Goal: Communication & Community: Participate in discussion

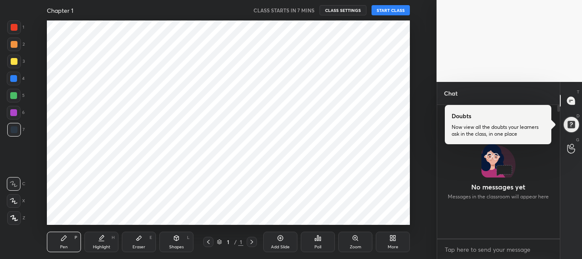
scroll to position [204, 402]
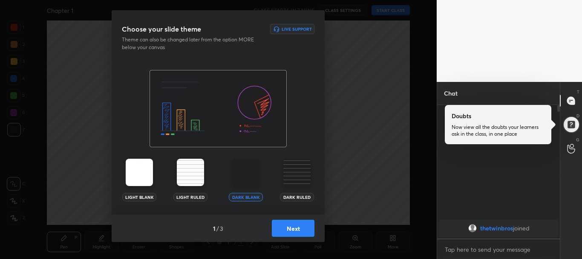
click at [306, 174] on img at bounding box center [296, 172] width 27 height 27
click at [294, 185] on img at bounding box center [296, 172] width 27 height 27
click at [294, 179] on img at bounding box center [296, 172] width 27 height 27
click at [291, 187] on div "Dark Ruled" at bounding box center [297, 180] width 34 height 43
click at [291, 173] on img at bounding box center [296, 172] width 27 height 27
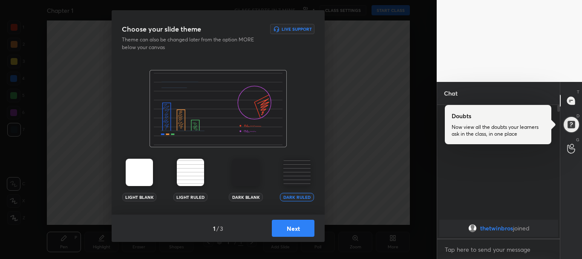
click at [294, 226] on button "Next" at bounding box center [293, 227] width 43 height 17
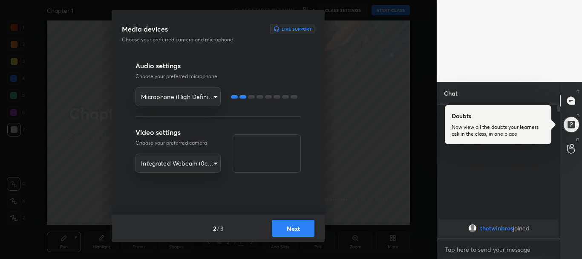
click at [202, 160] on body "1 2 3 4 5 6 7 R O A L C X Z Erase all C X Z Chapter 1 CLASS STARTS IN 7 MINS 1 …" at bounding box center [291, 129] width 582 height 259
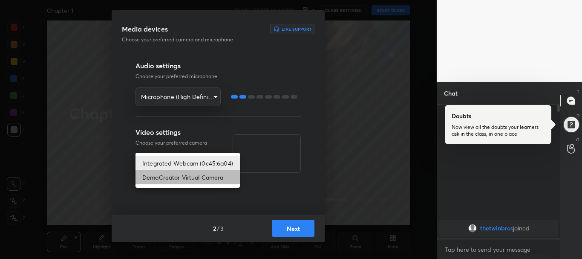
click at [195, 173] on li "DemoCreator Virtual Camera" at bounding box center [188, 177] width 104 height 14
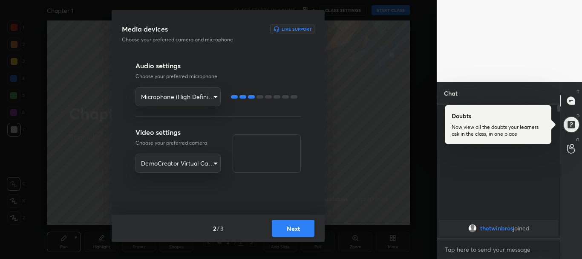
click at [192, 160] on body "1 2 3 4 5 6 7 R O A L C X Z Erase all C X Z Chapter 1 CLASS STARTS IN 6 MINS 1 …" at bounding box center [291, 129] width 582 height 259
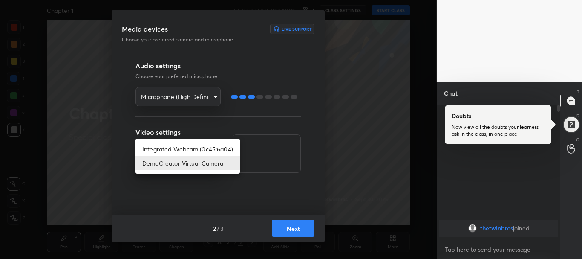
click at [192, 148] on li "Integrated Webcam (0c45:6a04)" at bounding box center [188, 149] width 104 height 14
type input "c4a98dd2d193546ea4fa4ede7cff5819f8935c52c44cd6c76ad24e6e8e89a219"
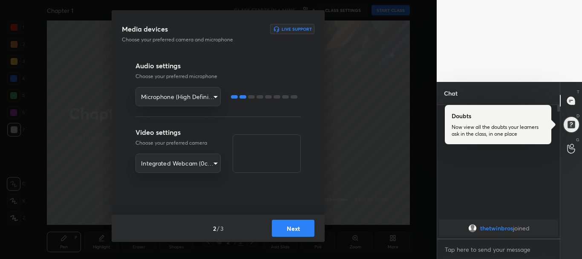
click at [258, 93] on div at bounding box center [264, 96] width 73 height 19
click at [263, 95] on div at bounding box center [264, 96] width 73 height 19
click at [270, 95] on div at bounding box center [268, 96] width 7 height 3
click at [292, 227] on button "Next" at bounding box center [293, 227] width 43 height 17
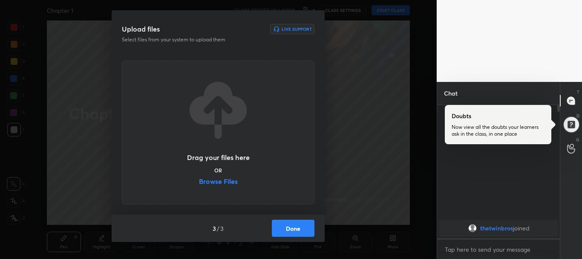
click at [221, 185] on label "Browse Files" at bounding box center [218, 182] width 39 height 9
click at [199, 185] on input "Browse Files" at bounding box center [199, 182] width 0 height 9
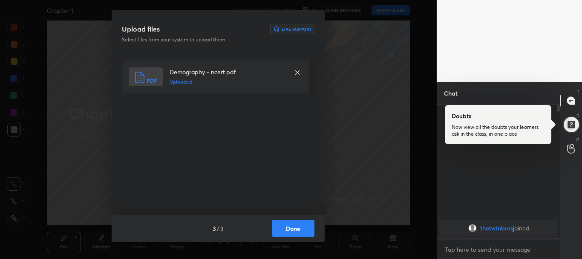
click at [285, 230] on button "Done" at bounding box center [293, 227] width 43 height 17
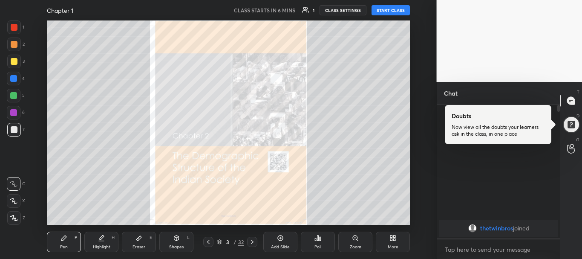
click at [363, 239] on div "Zoom" at bounding box center [355, 241] width 34 height 20
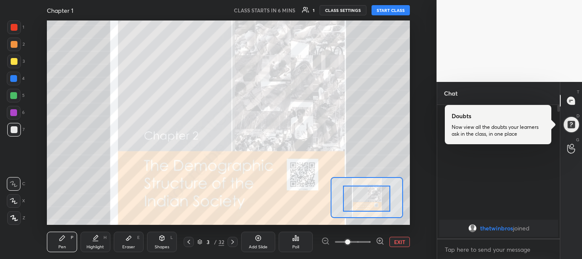
drag, startPoint x: 364, startPoint y: 196, endPoint x: 362, endPoint y: 232, distance: 35.8
click at [231, 243] on icon at bounding box center [232, 241] width 7 height 7
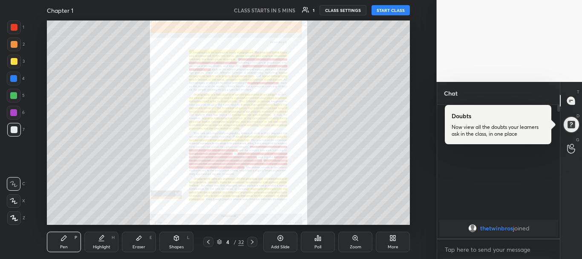
click at [353, 242] on div "Zoom" at bounding box center [355, 241] width 34 height 20
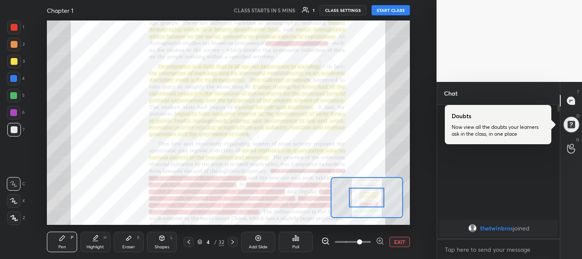
click at [357, 242] on span at bounding box center [359, 241] width 5 height 5
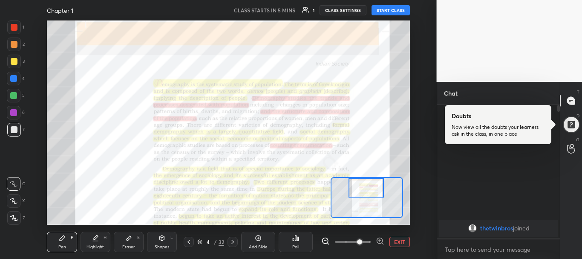
click at [372, 170] on div "Setting up your live class" at bounding box center [228, 122] width 363 height 204
click at [383, 6] on button "START CLASS" at bounding box center [391, 10] width 38 height 10
type textarea "x"
click at [190, 243] on icon at bounding box center [188, 241] width 7 height 7
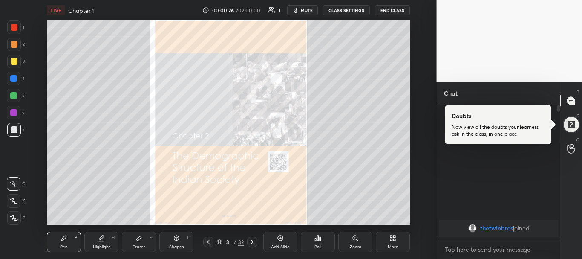
click at [297, 12] on icon "button" at bounding box center [296, 10] width 4 height 5
click at [295, 9] on icon "button" at bounding box center [292, 10] width 5 height 5
click at [573, 94] on div at bounding box center [571, 100] width 17 height 15
click at [568, 105] on div at bounding box center [571, 100] width 17 height 15
click at [568, 100] on icon at bounding box center [571, 101] width 8 height 8
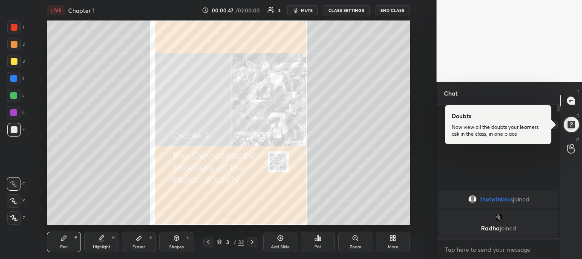
click at [571, 122] on div at bounding box center [570, 124] width 17 height 17
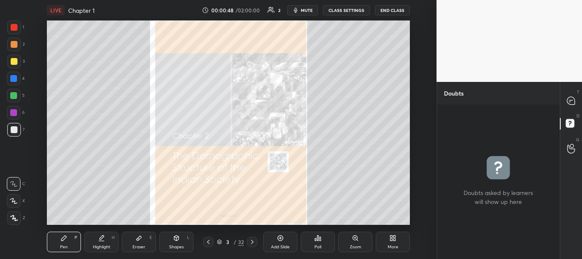
click at [571, 110] on div "T Messages (T)" at bounding box center [571, 101] width 22 height 24
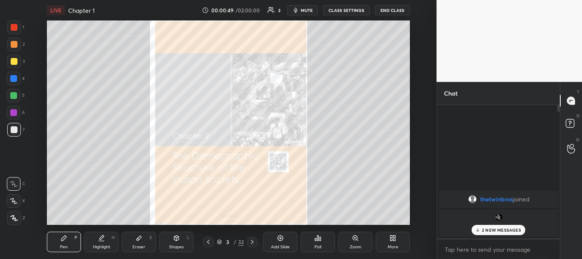
scroll to position [131, 120]
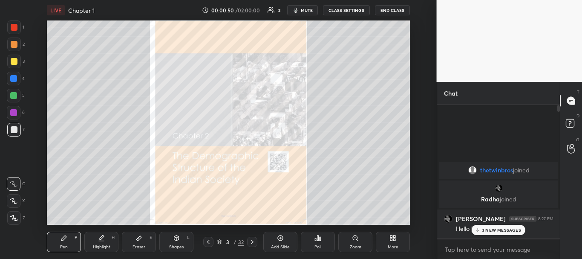
click at [476, 251] on body "1 2 3 4 5 6 7 R O A L C X Z Erase all C X Z LIVE Chapter 1 00:00:50 / 02:00:00 …" at bounding box center [291, 129] width 582 height 259
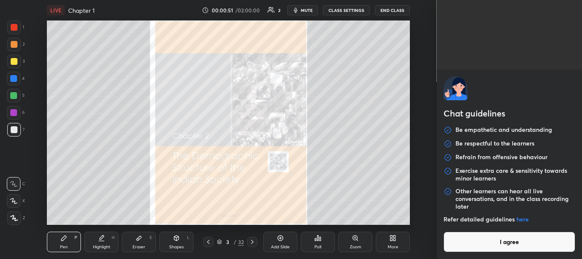
click at [467, 236] on button "I agree" at bounding box center [510, 241] width 132 height 20
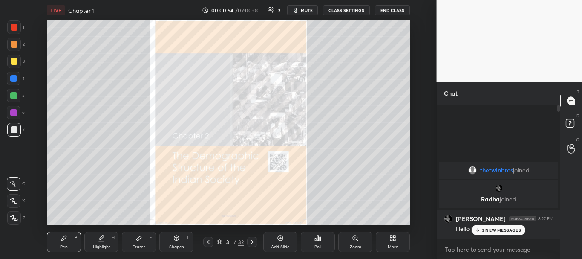
click at [483, 228] on p "3 NEW MESSAGES" at bounding box center [501, 229] width 39 height 5
drag, startPoint x: 559, startPoint y: 109, endPoint x: 558, endPoint y: 169, distance: 60.1
click at [558, 169] on div at bounding box center [557, 171] width 5 height 133
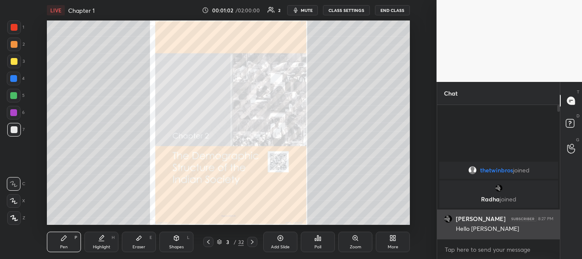
drag, startPoint x: 529, startPoint y: 198, endPoint x: 538, endPoint y: 237, distance: 40.2
click at [538, 237] on div "thetwinbros joined [PERSON_NAME] joined [PERSON_NAME] 8:27 PM Hello [PERSON_NAM…" at bounding box center [498, 199] width 123 height 78
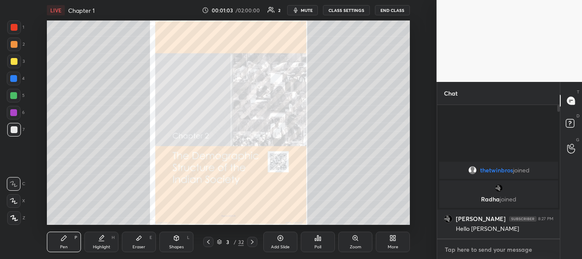
click at [489, 247] on textarea at bounding box center [499, 249] width 110 height 14
drag, startPoint x: 560, startPoint y: 109, endPoint x: 560, endPoint y: 129, distance: 20.0
click at [560, 129] on div "T Messages (T) D Doubts (D) G Raise Hand (G)" at bounding box center [571, 170] width 22 height 177
click at [496, 254] on textarea at bounding box center [499, 249] width 110 height 14
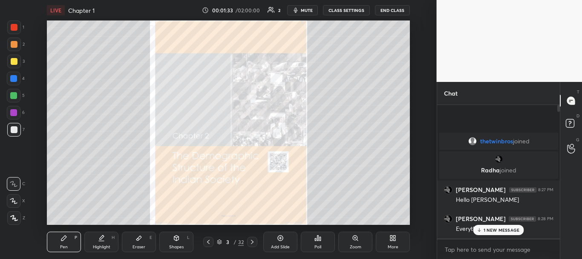
click at [494, 228] on p "1 NEW MESSAGE" at bounding box center [502, 229] width 36 height 5
click at [478, 253] on textarea at bounding box center [499, 249] width 110 height 14
click at [303, 10] on span "mute" at bounding box center [307, 10] width 12 height 6
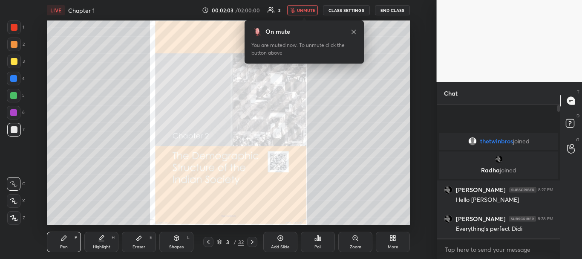
click at [355, 30] on icon at bounding box center [353, 32] width 7 height 7
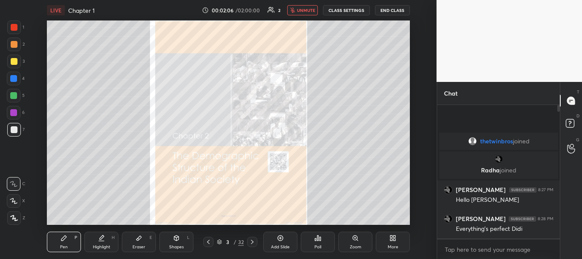
click at [278, 12] on div "00:02:06 / 02:00:00 2 unmute CLASS SETTINGS END CLASS" at bounding box center [306, 10] width 208 height 10
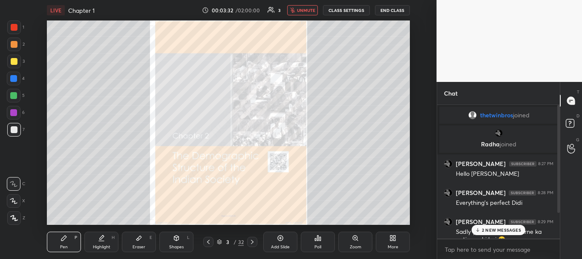
click at [488, 229] on p "2 NEW MESSAGES" at bounding box center [501, 229] width 39 height 5
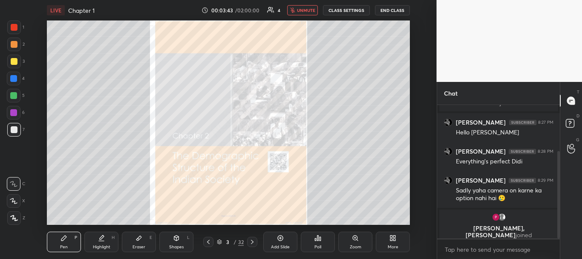
scroll to position [70, 0]
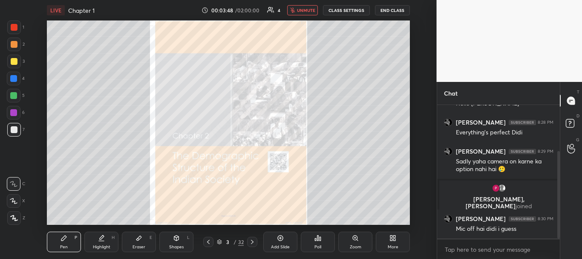
click at [300, 11] on span "unmute" at bounding box center [306, 10] width 18 height 6
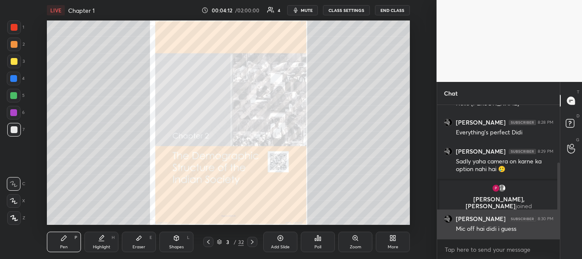
scroll to position [101, 0]
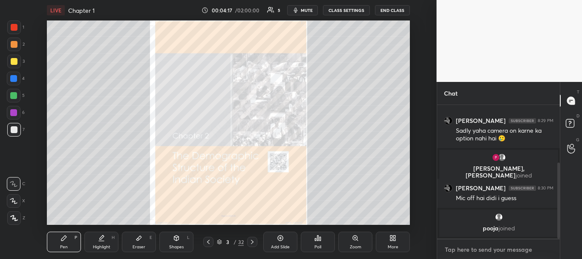
click at [475, 249] on textarea at bounding box center [499, 249] width 110 height 14
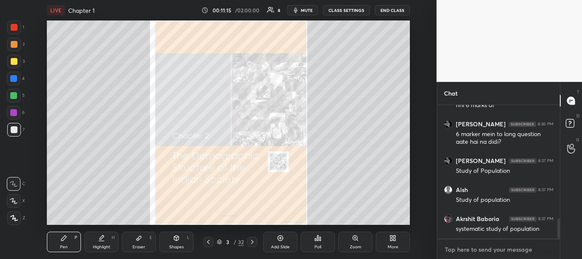
scroll to position [790, 0]
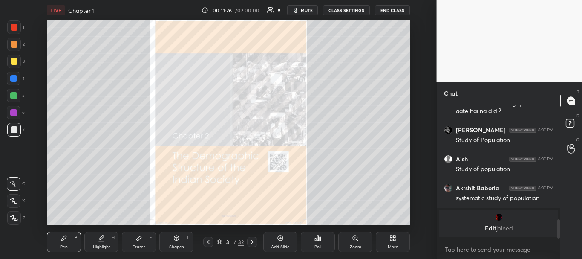
click at [359, 241] on div "Zoom" at bounding box center [355, 241] width 34 height 20
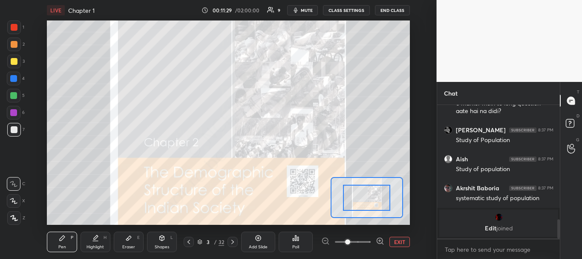
click at [231, 241] on icon at bounding box center [232, 241] width 7 height 7
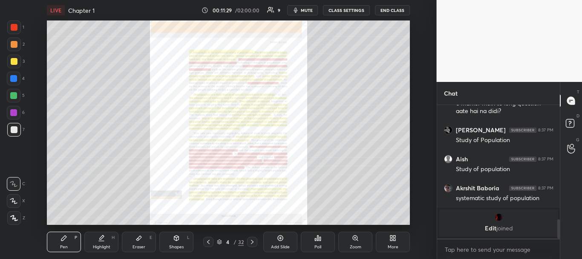
click at [231, 241] on div "4" at bounding box center [228, 241] width 9 height 5
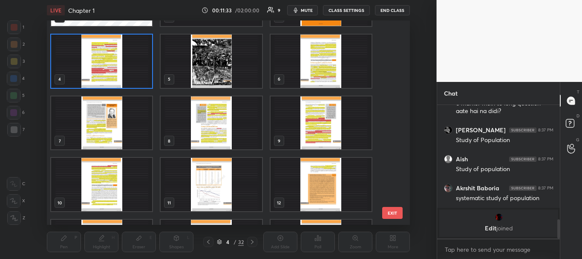
scroll to position [62, 0]
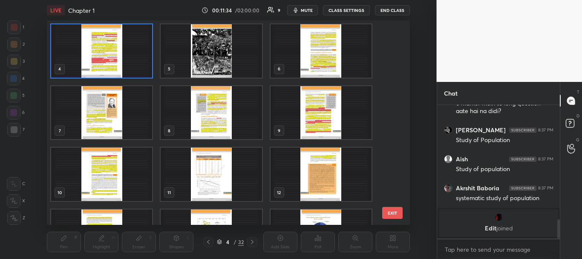
click at [207, 108] on img "grid" at bounding box center [211, 112] width 101 height 53
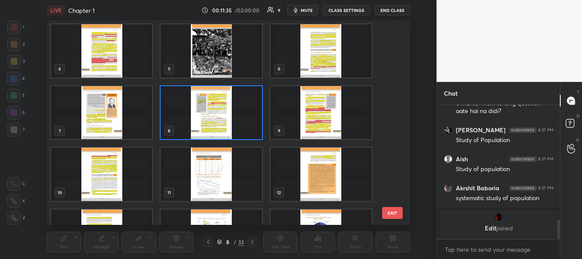
click at [207, 108] on img "grid" at bounding box center [211, 112] width 101 height 53
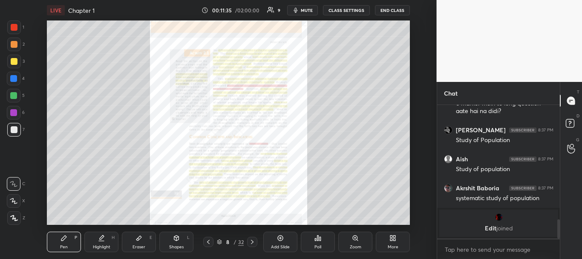
click at [207, 108] on img "grid" at bounding box center [211, 112] width 101 height 53
click at [351, 238] on div "Zoom" at bounding box center [355, 241] width 34 height 20
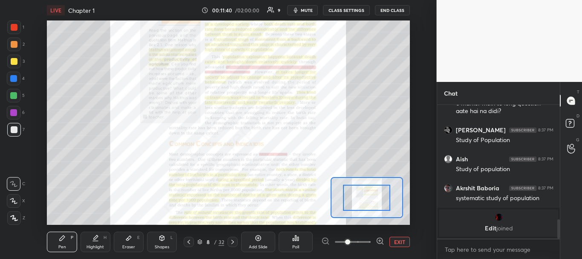
click at [350, 242] on span at bounding box center [347, 241] width 5 height 5
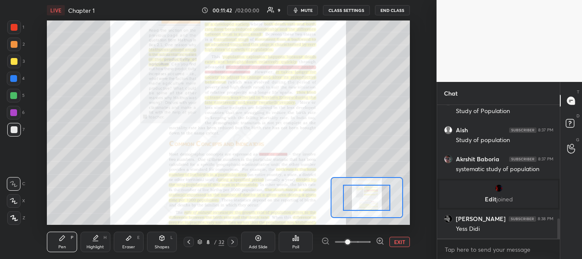
click at [350, 242] on span at bounding box center [347, 241] width 5 height 5
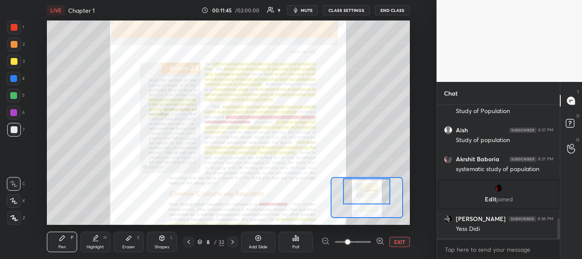
click at [380, 173] on div "Setting up your live class Poll for secs No correct answer Start poll" at bounding box center [228, 122] width 363 height 204
drag, startPoint x: 380, startPoint y: 197, endPoint x: 380, endPoint y: 179, distance: 18.7
click at [380, 179] on div "Setting up your live class Poll for secs No correct answer Start poll" at bounding box center [228, 122] width 363 height 204
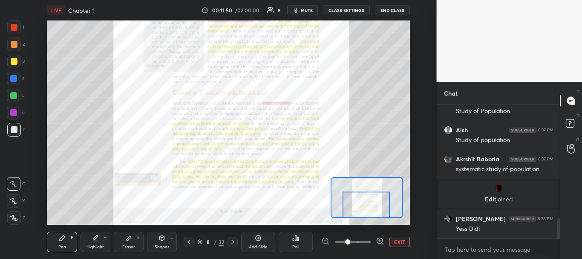
drag, startPoint x: 373, startPoint y: 193, endPoint x: 372, endPoint y: 215, distance: 22.2
click at [372, 215] on div at bounding box center [366, 204] width 47 height 26
click at [231, 240] on icon at bounding box center [232, 241] width 7 height 7
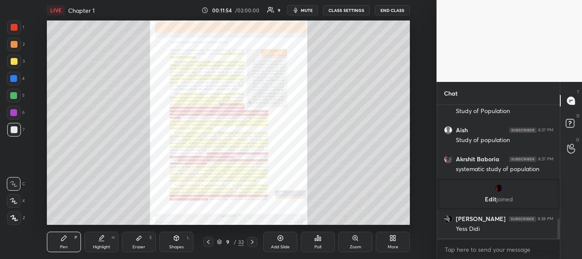
click at [250, 240] on icon at bounding box center [252, 241] width 7 height 7
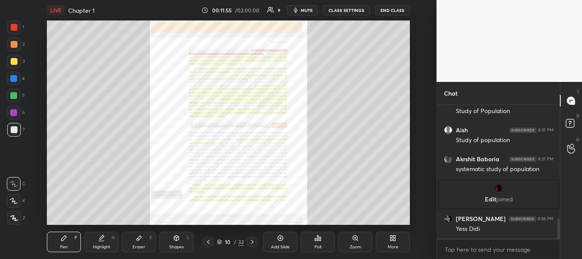
click at [250, 240] on icon at bounding box center [252, 241] width 7 height 7
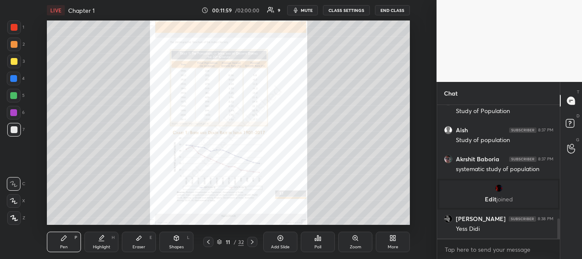
scroll to position [764, 0]
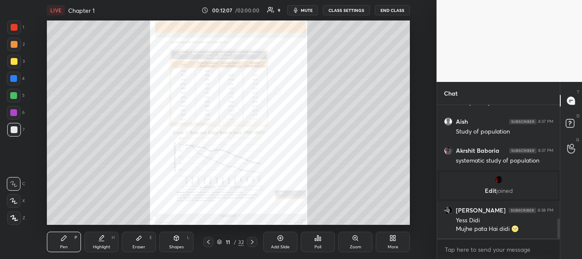
click at [250, 240] on icon at bounding box center [252, 241] width 7 height 7
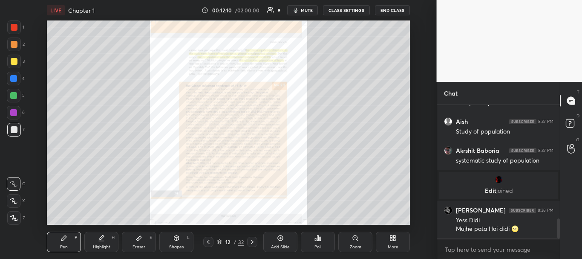
click at [355, 239] on icon at bounding box center [355, 237] width 5 height 5
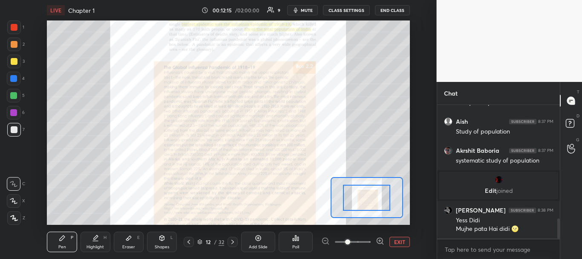
click at [350, 243] on span at bounding box center [347, 241] width 5 height 5
click at [350, 241] on span at bounding box center [347, 241] width 5 height 5
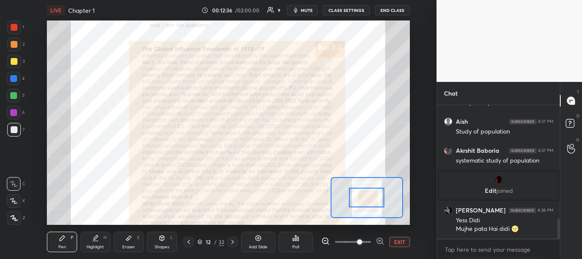
click at [357, 241] on span at bounding box center [359, 241] width 5 height 5
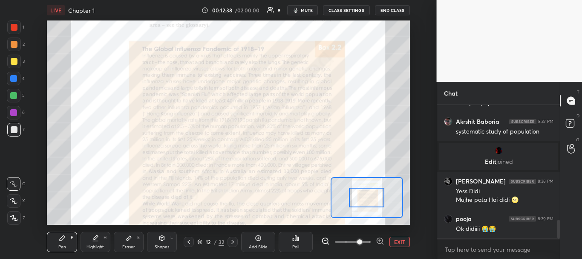
scroll to position [822, 0]
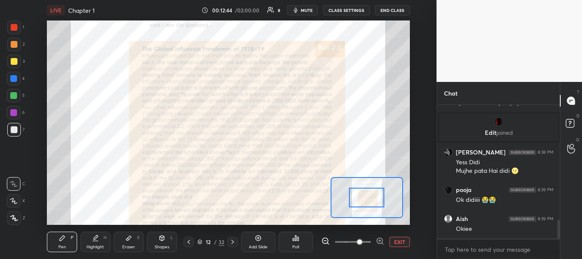
click at [357, 241] on span at bounding box center [359, 241] width 5 height 5
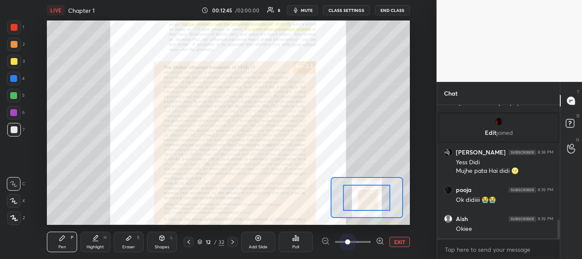
click at [346, 241] on span at bounding box center [353, 241] width 36 height 13
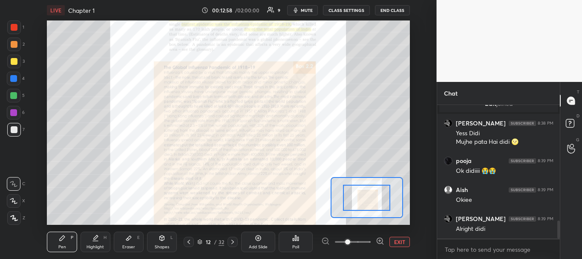
click at [230, 243] on icon at bounding box center [232, 241] width 7 height 7
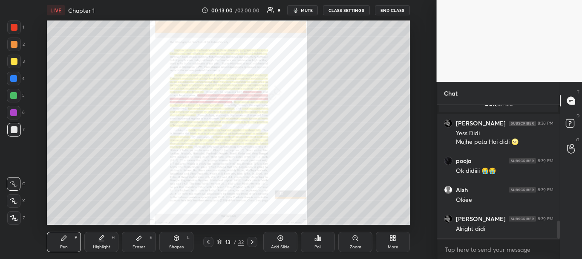
click at [251, 241] on icon at bounding box center [252, 241] width 7 height 7
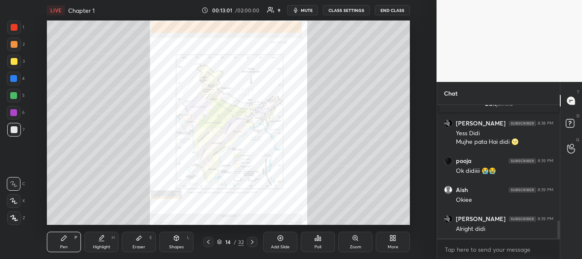
click at [251, 241] on icon at bounding box center [252, 241] width 7 height 7
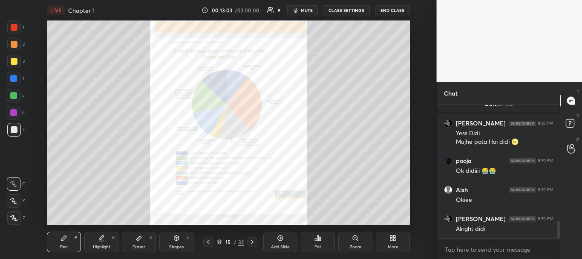
click at [357, 242] on div "Zoom" at bounding box center [355, 241] width 34 height 20
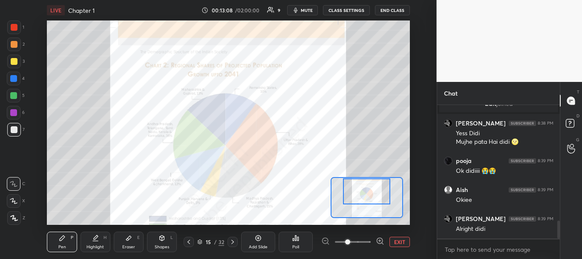
drag, startPoint x: 368, startPoint y: 190, endPoint x: 368, endPoint y: 182, distance: 8.5
click at [368, 182] on div at bounding box center [366, 191] width 47 height 26
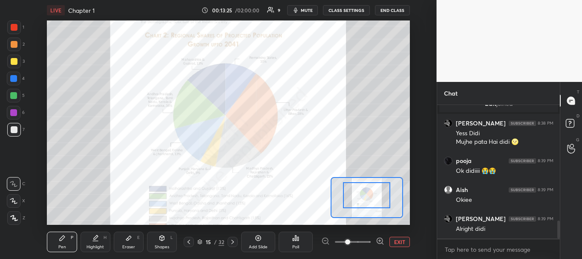
click at [368, 197] on div at bounding box center [366, 195] width 47 height 26
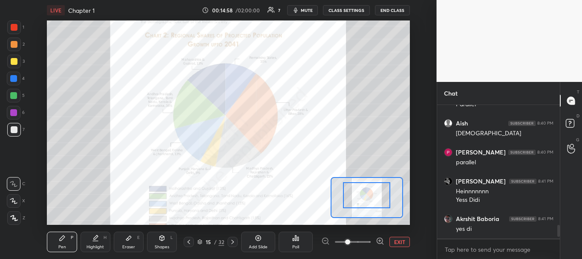
scroll to position [1178, 0]
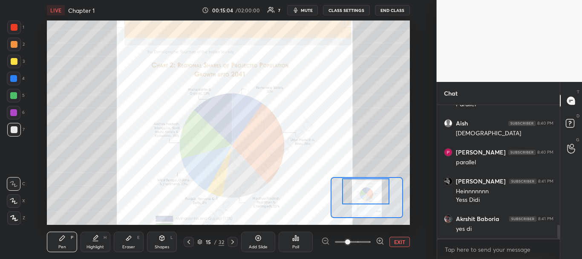
drag, startPoint x: 367, startPoint y: 191, endPoint x: 366, endPoint y: 181, distance: 10.3
click at [366, 181] on div at bounding box center [365, 191] width 47 height 26
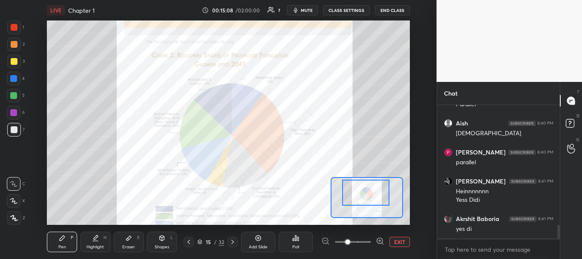
click at [368, 196] on div at bounding box center [365, 192] width 47 height 26
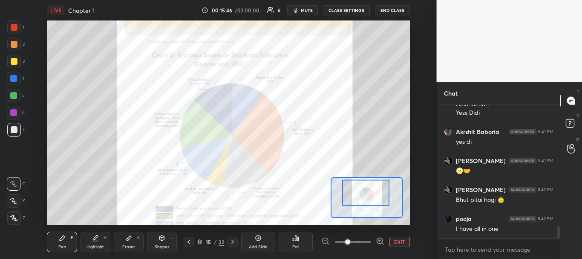
scroll to position [1294, 0]
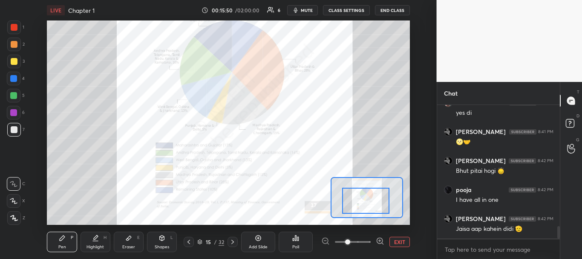
drag, startPoint x: 368, startPoint y: 196, endPoint x: 368, endPoint y: 205, distance: 8.9
click at [368, 205] on div at bounding box center [365, 200] width 47 height 26
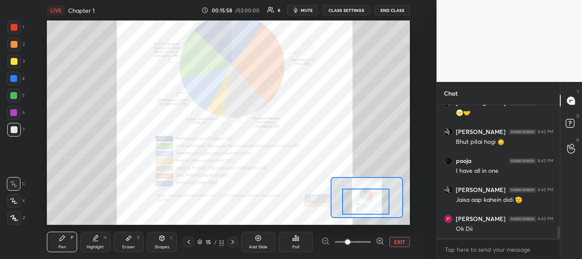
scroll to position [1352, 0]
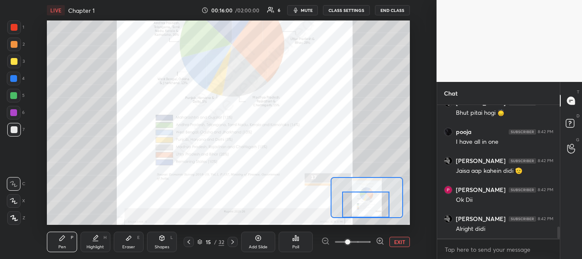
click at [368, 200] on div at bounding box center [365, 204] width 47 height 26
click at [187, 245] on div at bounding box center [189, 241] width 10 height 10
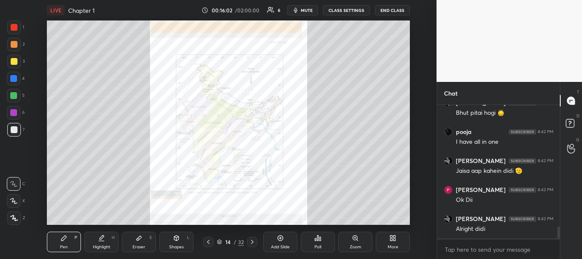
click at [187, 245] on div "Shapes L" at bounding box center [176, 241] width 34 height 20
click at [204, 242] on div at bounding box center [208, 241] width 10 height 10
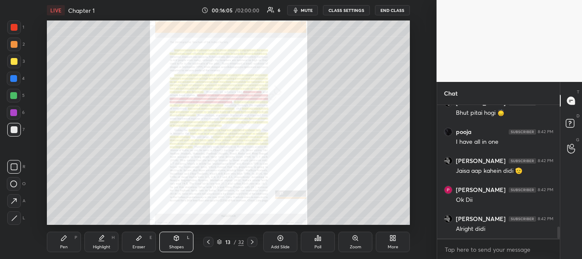
click at [72, 242] on div "Pen P" at bounding box center [64, 241] width 34 height 20
click at [209, 239] on icon at bounding box center [208, 241] width 7 height 7
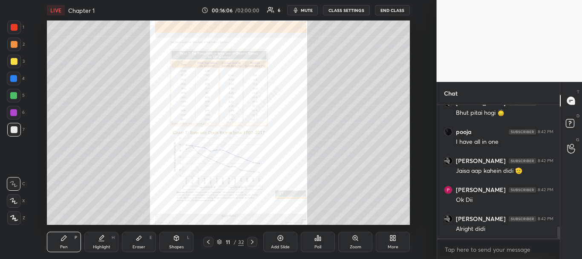
click at [209, 239] on icon at bounding box center [208, 241] width 7 height 7
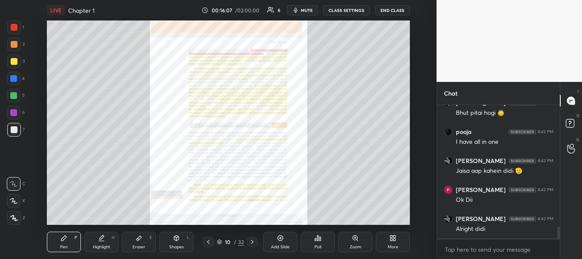
click at [209, 239] on icon at bounding box center [208, 241] width 7 height 7
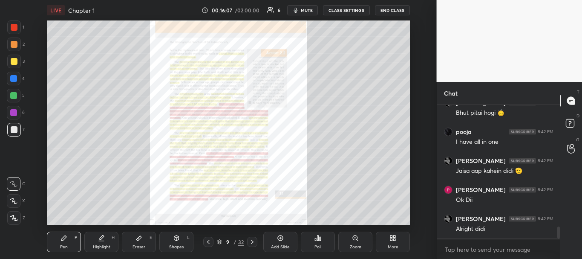
click at [209, 239] on icon at bounding box center [208, 241] width 7 height 7
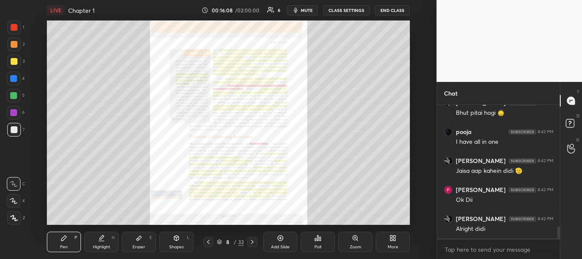
click at [209, 239] on icon at bounding box center [208, 241] width 7 height 7
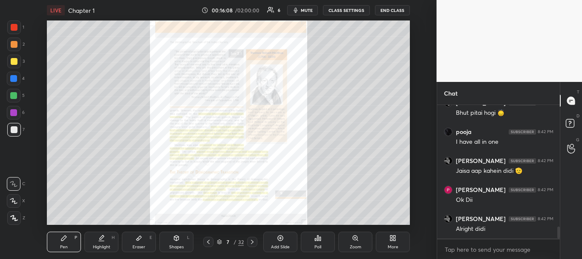
click at [209, 239] on icon at bounding box center [208, 241] width 7 height 7
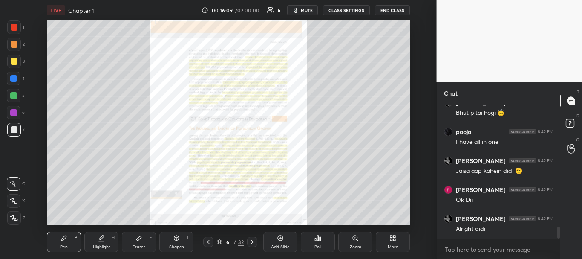
click at [209, 239] on icon at bounding box center [208, 241] width 7 height 7
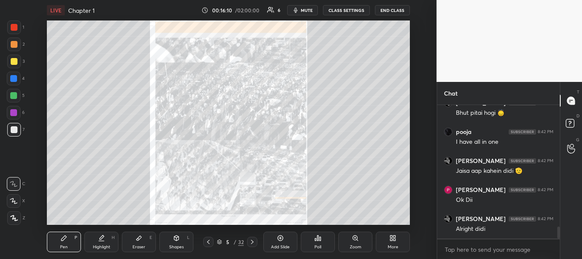
click at [209, 239] on icon at bounding box center [208, 241] width 7 height 7
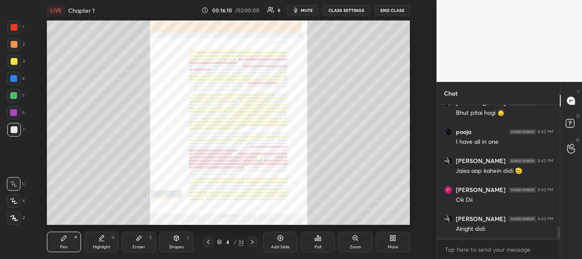
click at [209, 239] on icon at bounding box center [208, 241] width 7 height 7
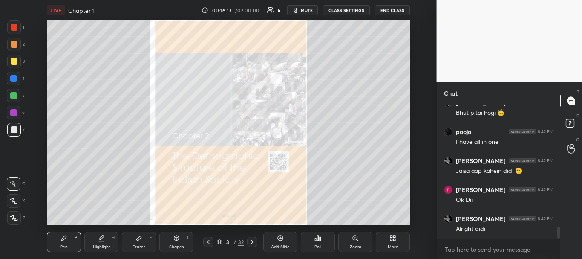
click at [356, 245] on div "Zoom" at bounding box center [356, 247] width 12 height 4
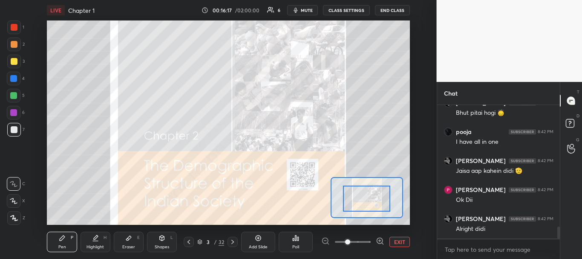
scroll to position [1361, 0]
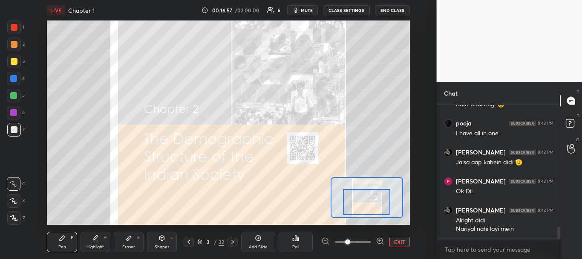
click at [365, 204] on div at bounding box center [366, 202] width 47 height 26
click at [231, 240] on icon at bounding box center [232, 241] width 7 height 7
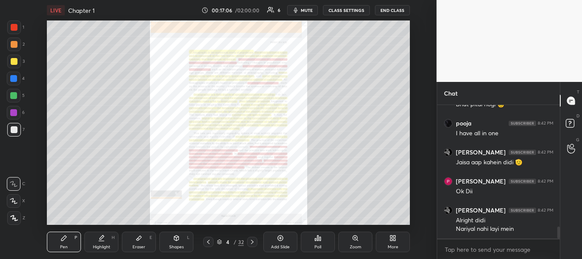
click at [349, 249] on div "Zoom" at bounding box center [355, 241] width 34 height 20
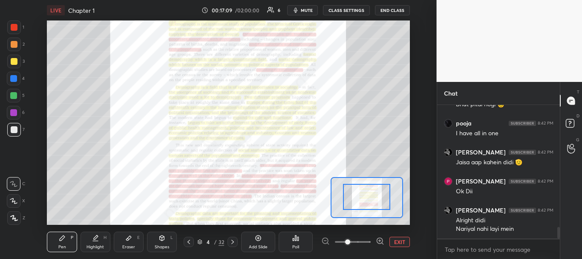
scroll to position [1390, 0]
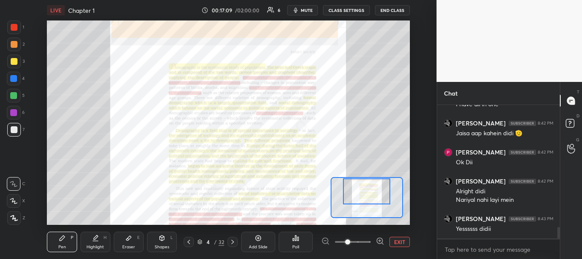
drag, startPoint x: 362, startPoint y: 200, endPoint x: 362, endPoint y: 189, distance: 11.1
click at [362, 189] on div at bounding box center [366, 191] width 47 height 26
click at [350, 241] on span at bounding box center [347, 241] width 5 height 5
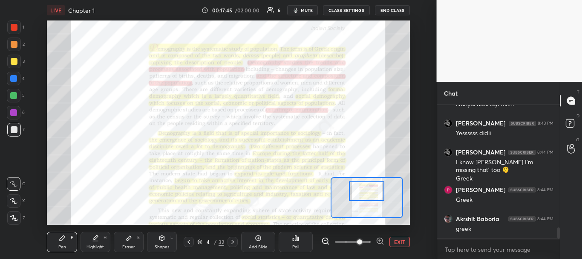
scroll to position [1514, 0]
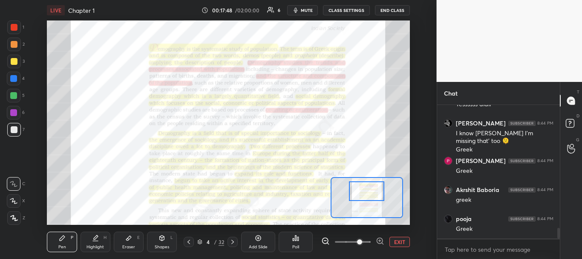
click at [11, 81] on div at bounding box center [13, 78] width 7 height 7
click at [17, 218] on icon at bounding box center [14, 218] width 8 height 6
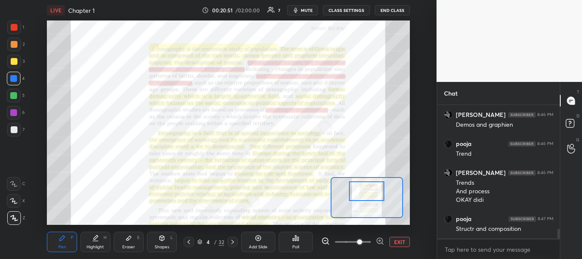
scroll to position [1711, 0]
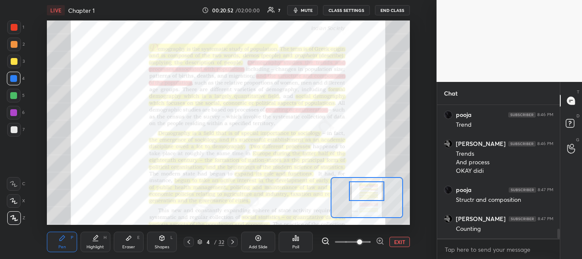
click at [136, 240] on div "Eraser E" at bounding box center [129, 241] width 30 height 20
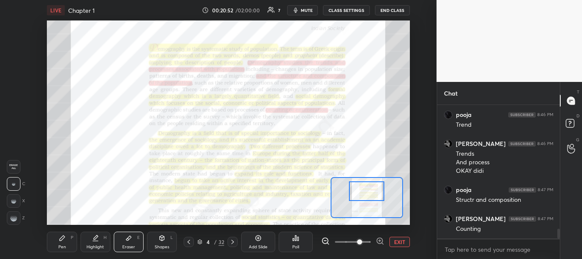
scroll to position [1719, 0]
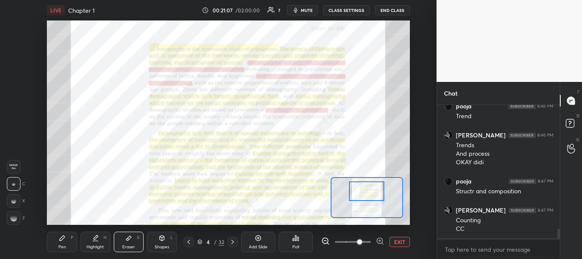
click at [68, 241] on div "Pen P" at bounding box center [62, 241] width 30 height 20
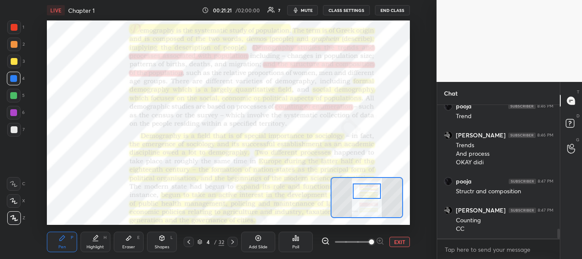
drag, startPoint x: 361, startPoint y: 243, endPoint x: 366, endPoint y: 243, distance: 4.7
click at [369, 243] on span at bounding box center [371, 241] width 5 height 5
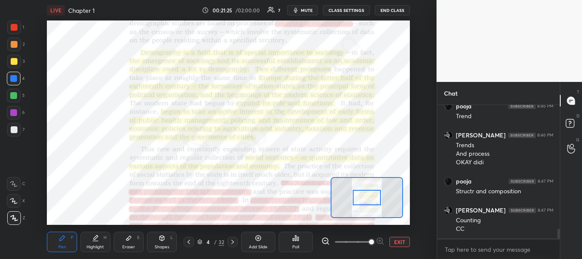
drag, startPoint x: 363, startPoint y: 193, endPoint x: 363, endPoint y: 200, distance: 6.4
click at [363, 200] on div at bounding box center [367, 198] width 29 height 16
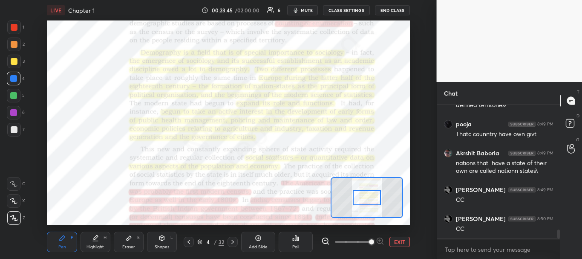
scroll to position [1888, 0]
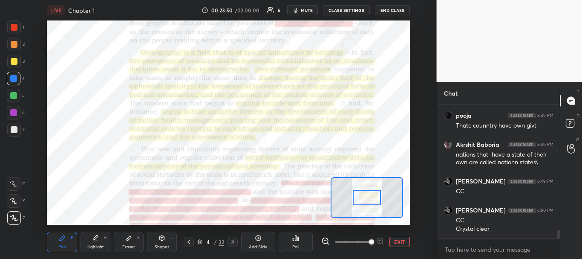
click at [130, 242] on div "Eraser E" at bounding box center [129, 241] width 30 height 20
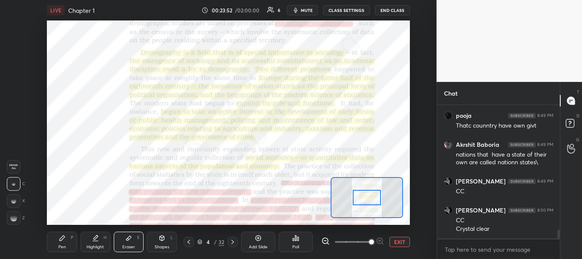
click at [14, 203] on div at bounding box center [14, 201] width 14 height 14
click at [14, 216] on rect at bounding box center [14, 215] width 1 height 1
click at [72, 240] on div "Pen P" at bounding box center [62, 241] width 30 height 20
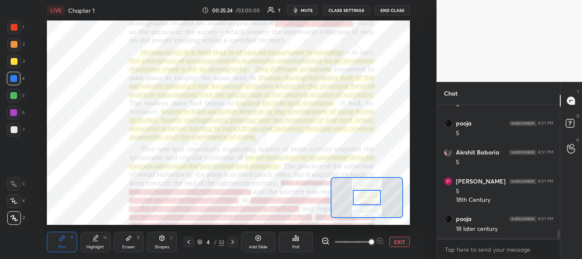
scroll to position [1927, 0]
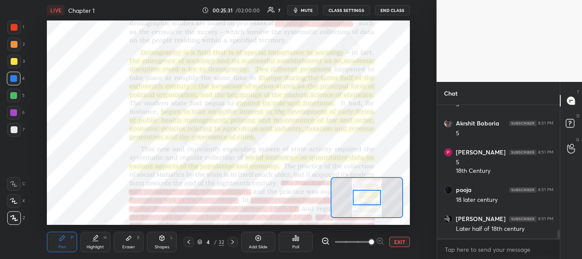
click at [17, 219] on icon at bounding box center [14, 218] width 8 height 6
click at [123, 234] on div "Eraser E" at bounding box center [129, 241] width 30 height 20
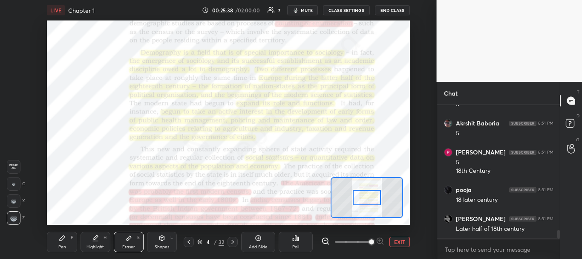
scroll to position [1956, 0]
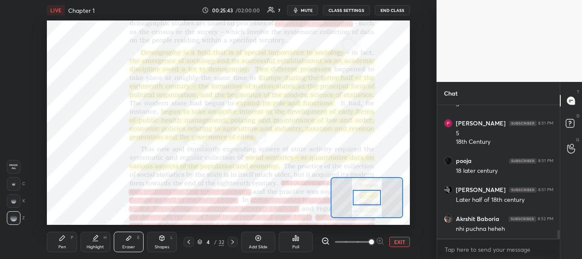
click at [58, 240] on div "Pen P" at bounding box center [62, 241] width 30 height 20
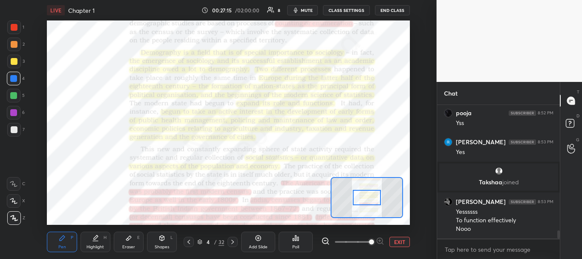
scroll to position [2070, 0]
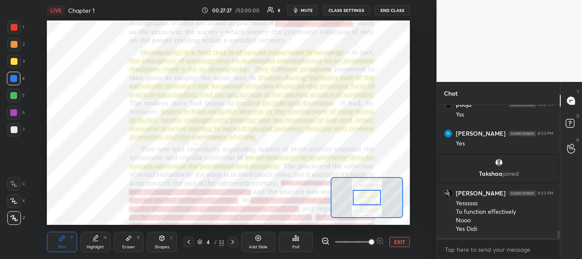
click at [141, 245] on div "Eraser E" at bounding box center [129, 241] width 30 height 20
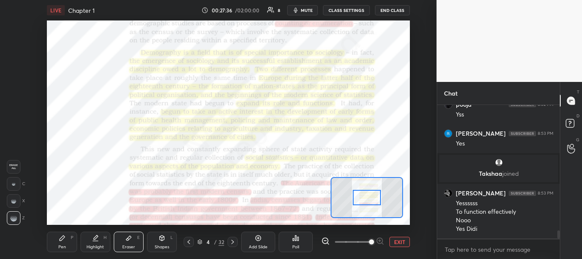
click at [67, 249] on div "Pen P" at bounding box center [62, 241] width 30 height 20
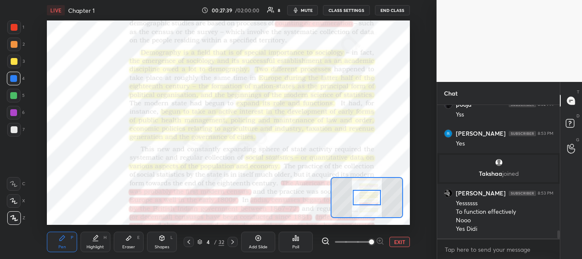
click at [126, 237] on icon at bounding box center [128, 237] width 7 height 7
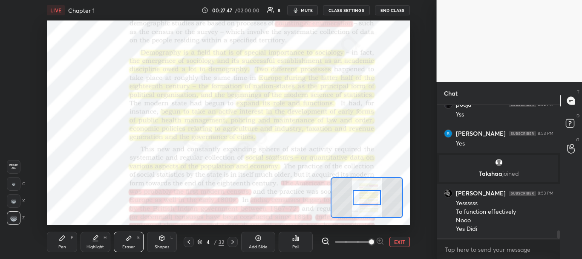
click at [69, 244] on div "Pen P" at bounding box center [62, 241] width 30 height 20
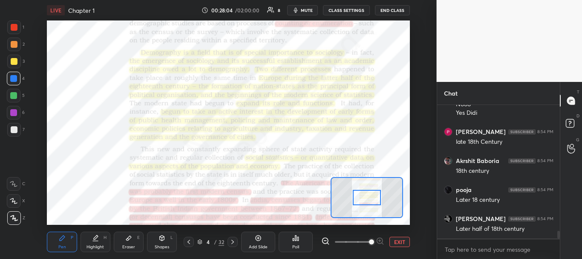
scroll to position [2194, 0]
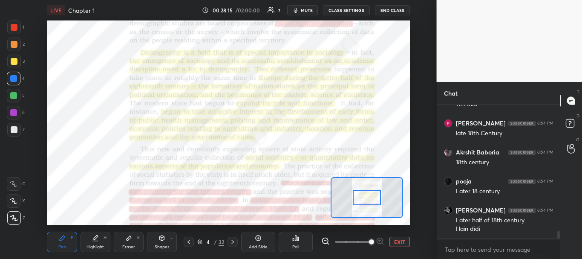
click at [363, 198] on div at bounding box center [367, 198] width 29 height 16
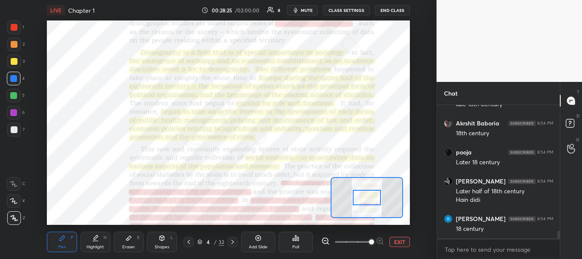
scroll to position [2252, 0]
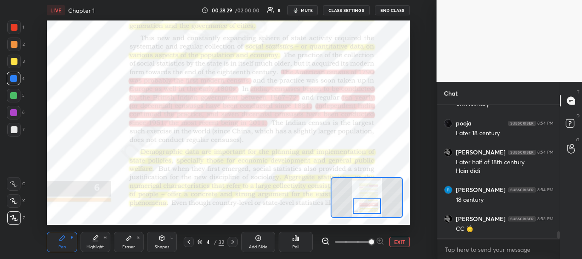
drag, startPoint x: 369, startPoint y: 201, endPoint x: 369, endPoint y: 209, distance: 8.5
click at [369, 209] on div at bounding box center [367, 206] width 29 height 16
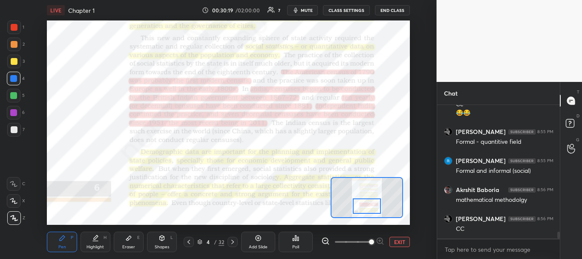
scroll to position [2434, 0]
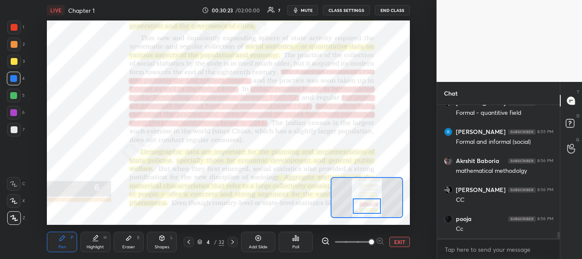
click at [134, 237] on div "Eraser E" at bounding box center [129, 241] width 30 height 20
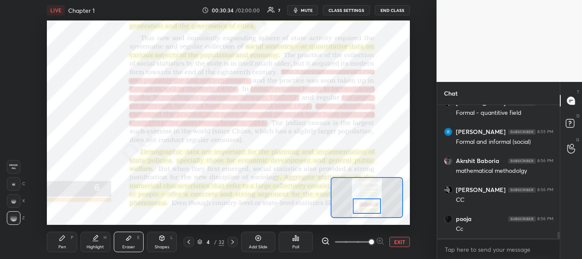
click at [69, 247] on div "Pen P" at bounding box center [62, 241] width 30 height 20
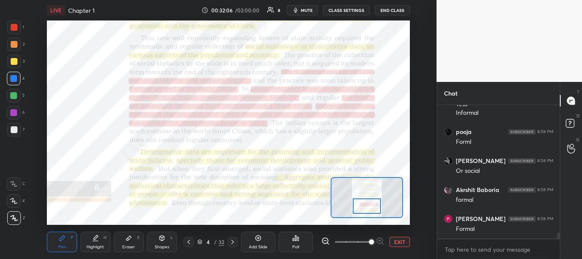
scroll to position [2817, 0]
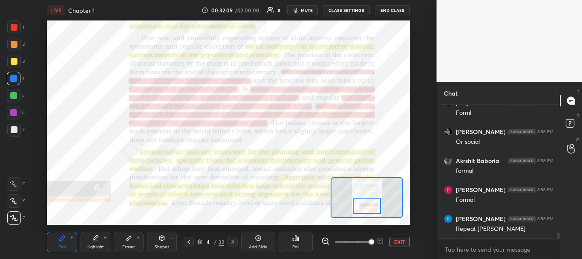
click at [298, 12] on icon "button" at bounding box center [296, 10] width 4 height 5
click at [303, 7] on span "unmute" at bounding box center [306, 10] width 18 height 6
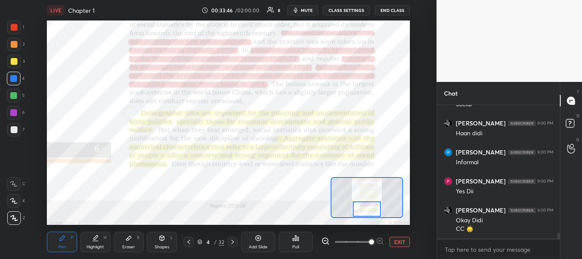
click at [363, 215] on div at bounding box center [367, 209] width 29 height 16
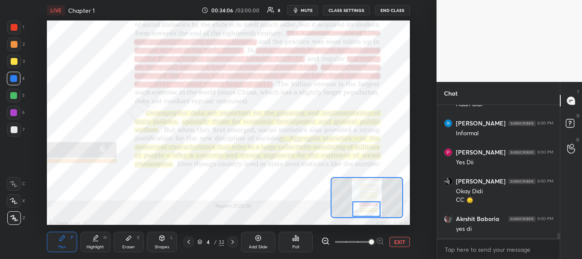
click at [372, 204] on div at bounding box center [366, 209] width 29 height 16
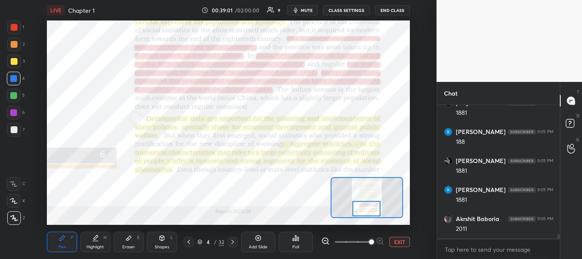
scroll to position [3678, 0]
click at [130, 239] on icon at bounding box center [128, 237] width 7 height 7
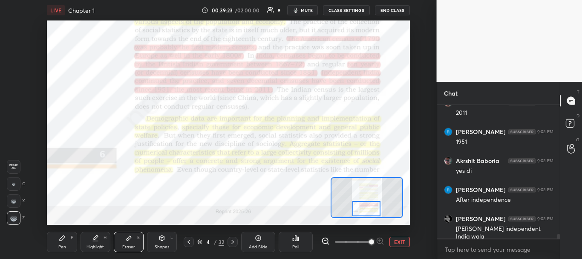
scroll to position [3773, 0]
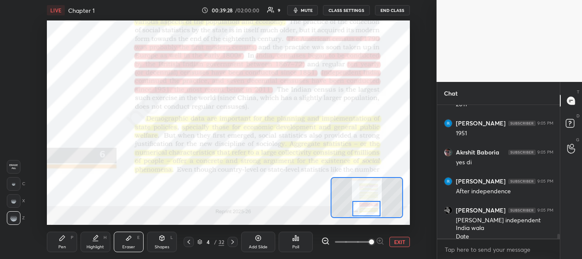
click at [61, 251] on div "Pen P" at bounding box center [62, 241] width 30 height 20
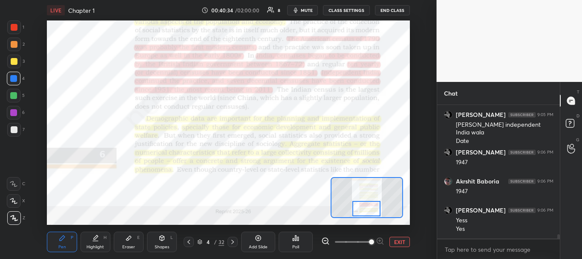
scroll to position [3898, 0]
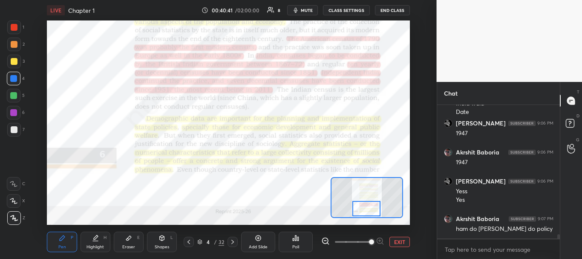
click at [122, 237] on div "Eraser E" at bounding box center [129, 241] width 30 height 20
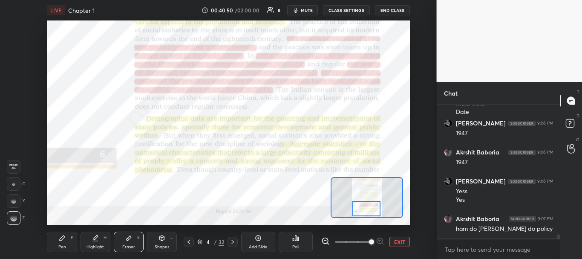
scroll to position [3927, 0]
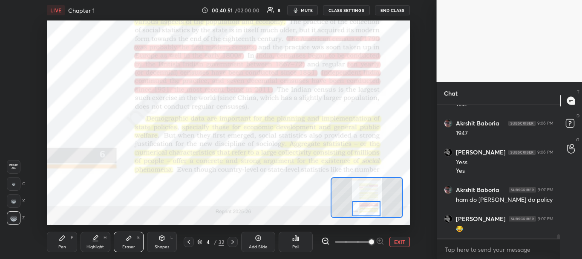
click at [63, 241] on div "Pen P" at bounding box center [62, 241] width 30 height 20
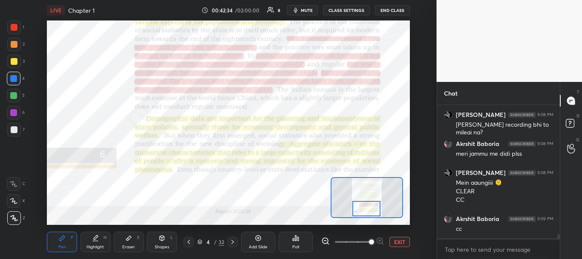
scroll to position [4191, 0]
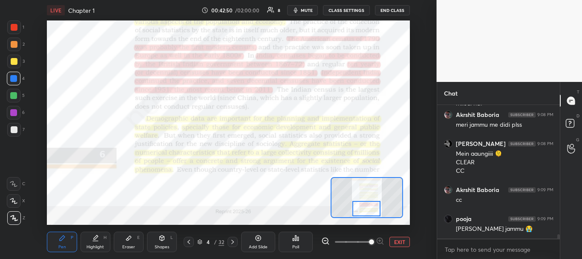
click at [129, 239] on icon at bounding box center [128, 237] width 7 height 7
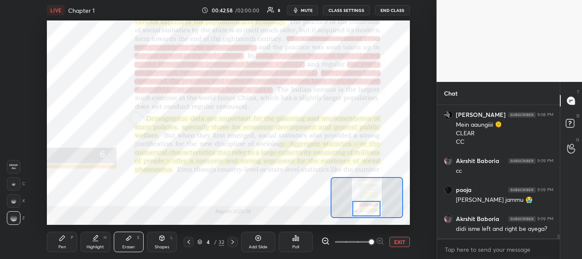
drag, startPoint x: 559, startPoint y: 237, endPoint x: 562, endPoint y: 251, distance: 14.5
click at [562, 251] on div "Chat [PERSON_NAME] 9:08 PM [PERSON_NAME] recording bhi to [GEOGRAPHIC_DATA] na?…" at bounding box center [510, 170] width 146 height 177
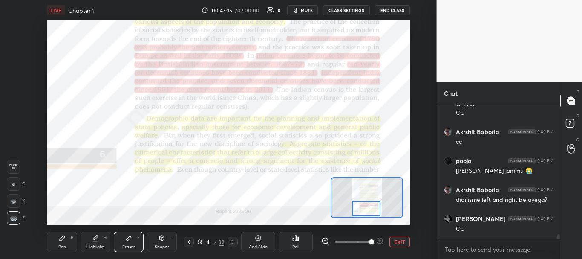
drag, startPoint x: 557, startPoint y: 236, endPoint x: 558, endPoint y: 246, distance: 10.3
click at [558, 246] on div "Akrshit Baboria 9:08 PM meri jammu me didi plss [PERSON_NAME] 9:08 PM Mein aaun…" at bounding box center [498, 182] width 123 height 154
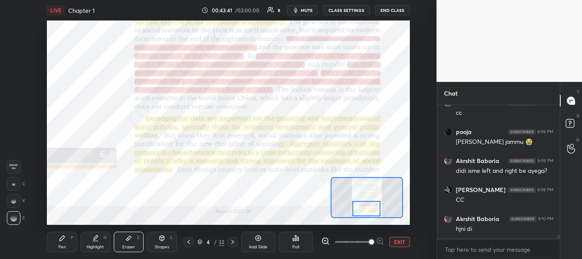
click at [63, 243] on div "Pen P" at bounding box center [62, 241] width 30 height 20
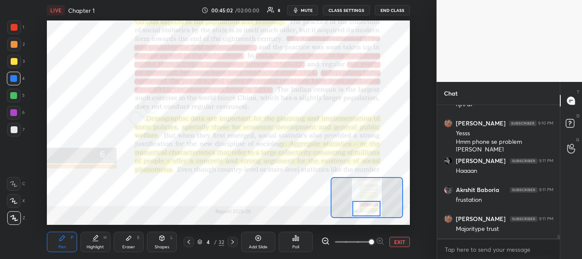
scroll to position [4431, 0]
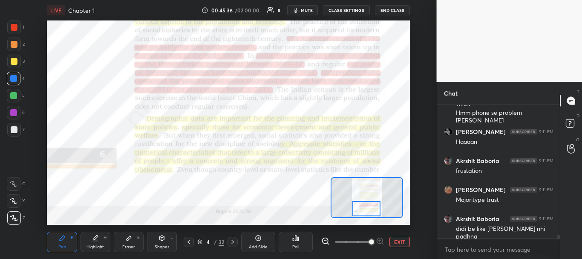
click at [230, 239] on icon at bounding box center [232, 241] width 7 height 7
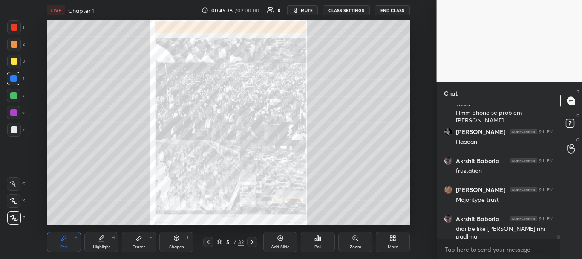
click at [251, 241] on icon at bounding box center [252, 241] width 7 height 7
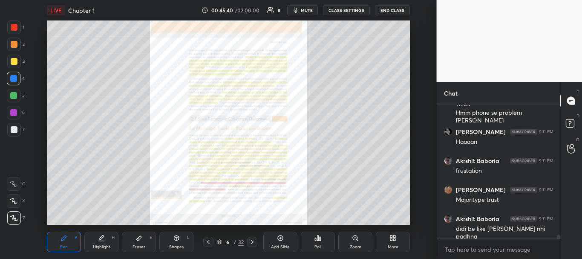
click at [360, 242] on div "Zoom" at bounding box center [355, 241] width 34 height 20
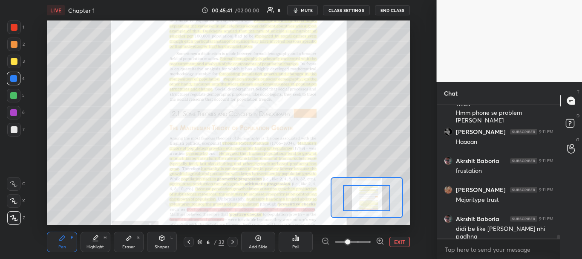
drag, startPoint x: 360, startPoint y: 207, endPoint x: 361, endPoint y: 195, distance: 12.4
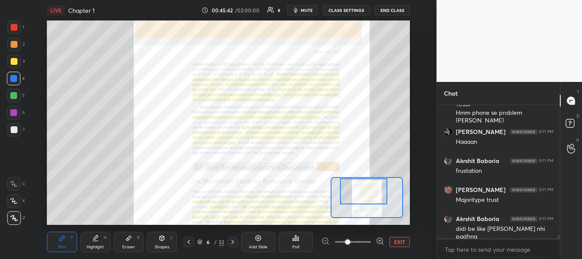
drag, startPoint x: 361, startPoint y: 197, endPoint x: 358, endPoint y: 179, distance: 18.6
click at [358, 179] on div at bounding box center [363, 191] width 47 height 26
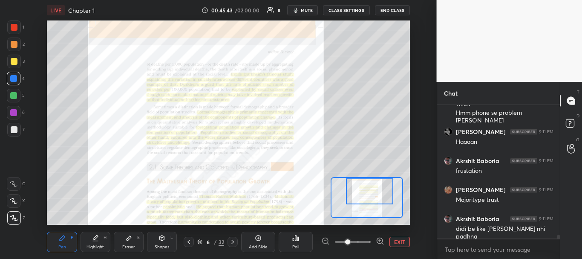
drag, startPoint x: 365, startPoint y: 184, endPoint x: 372, endPoint y: 184, distance: 7.3
click at [372, 184] on div at bounding box center [369, 191] width 47 height 26
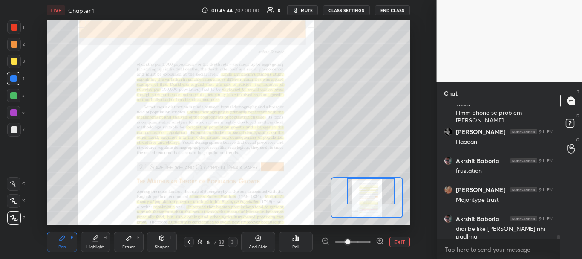
scroll to position [4460, 0]
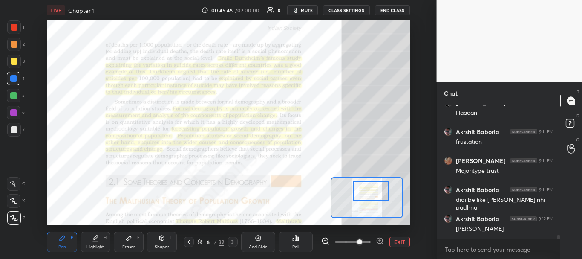
drag, startPoint x: 347, startPoint y: 240, endPoint x: 359, endPoint y: 240, distance: 11.5
click at [359, 240] on span at bounding box center [359, 241] width 5 height 5
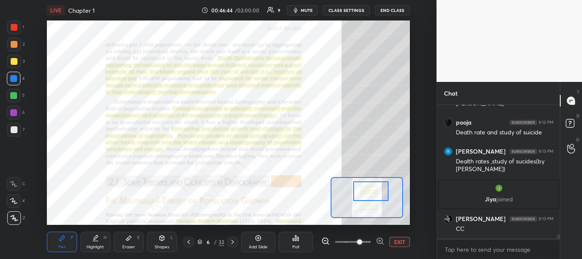
scroll to position [4138, 0]
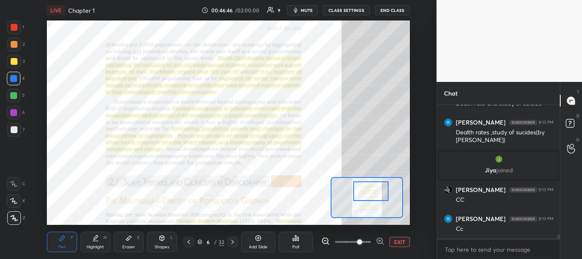
click at [126, 243] on div "Eraser E" at bounding box center [129, 241] width 30 height 20
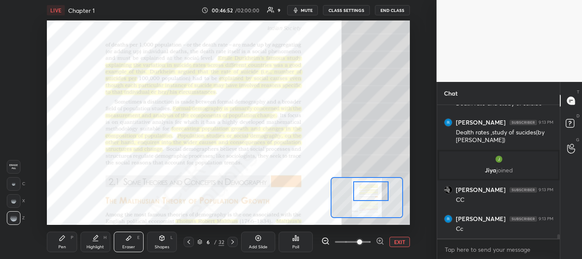
click at [188, 240] on icon at bounding box center [188, 241] width 7 height 7
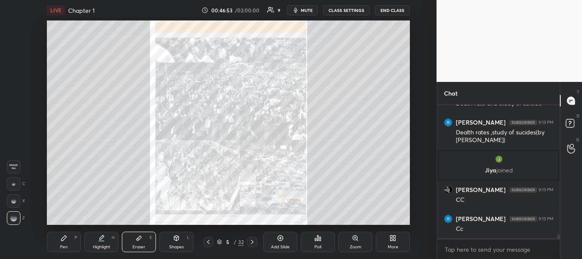
click at [188, 240] on div "Shapes L" at bounding box center [176, 241] width 34 height 20
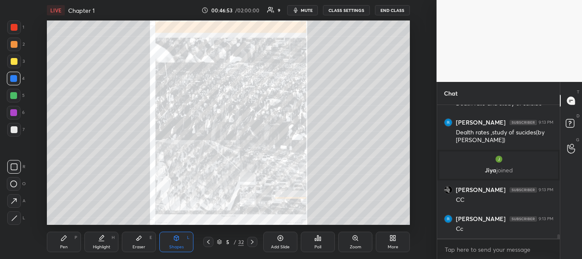
scroll to position [4167, 0]
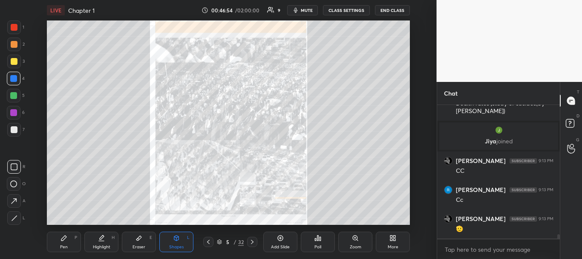
click at [207, 241] on icon at bounding box center [208, 241] width 7 height 7
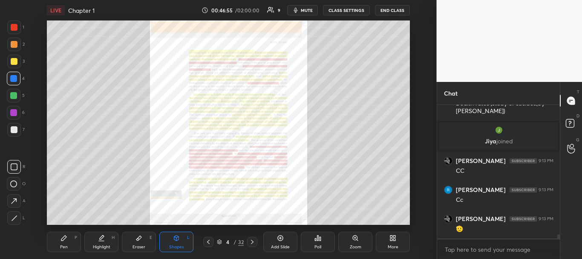
click at [106, 243] on div "Highlight H" at bounding box center [101, 241] width 34 height 20
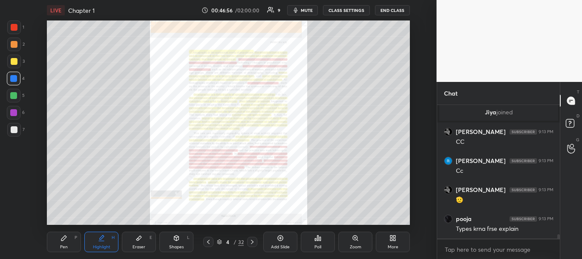
click at [58, 239] on div "Pen P" at bounding box center [64, 241] width 34 height 20
click at [361, 243] on div "Zoom" at bounding box center [355, 241] width 34 height 20
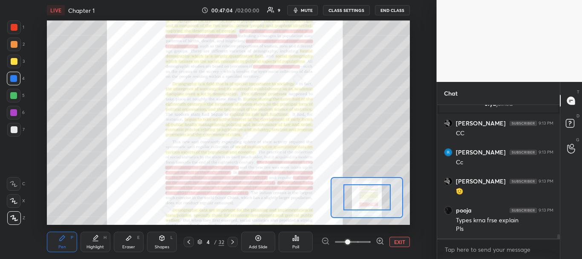
scroll to position [4233, 0]
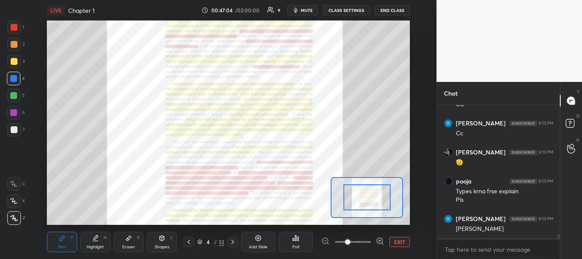
drag, startPoint x: 367, startPoint y: 210, endPoint x: 364, endPoint y: 189, distance: 20.7
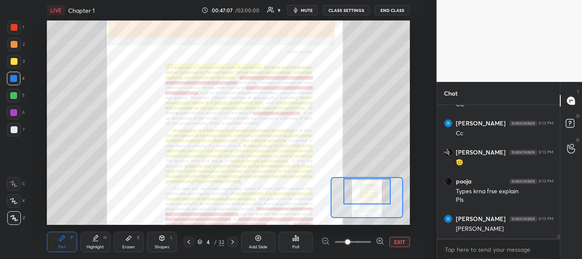
click at [364, 168] on div "Setting up your live class Poll for secs No correct answer Start poll" at bounding box center [228, 122] width 363 height 204
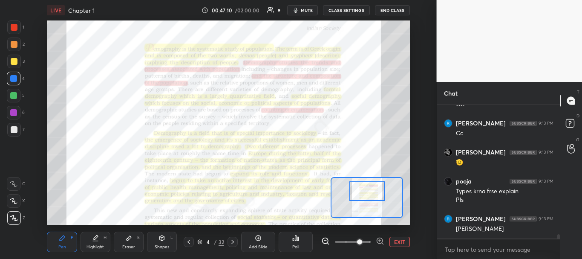
drag, startPoint x: 349, startPoint y: 242, endPoint x: 358, endPoint y: 243, distance: 9.4
click at [358, 243] on span at bounding box center [359, 241] width 5 height 5
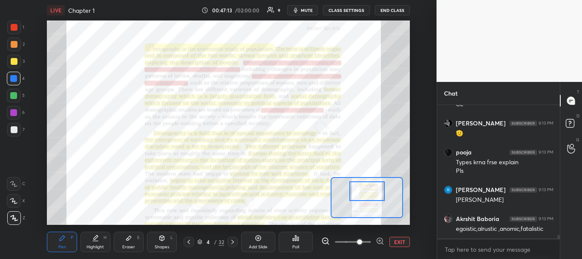
click at [127, 246] on div "Eraser" at bounding box center [128, 247] width 13 height 4
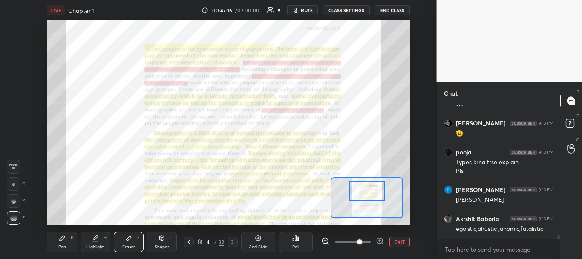
scroll to position [4291, 0]
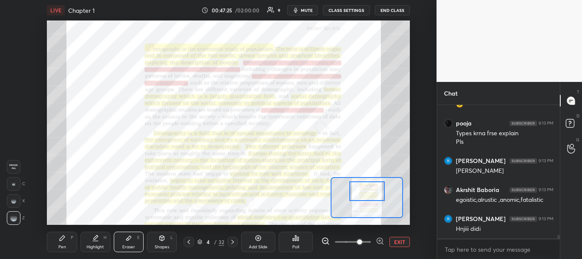
click at [75, 239] on div "Pen P" at bounding box center [62, 241] width 30 height 20
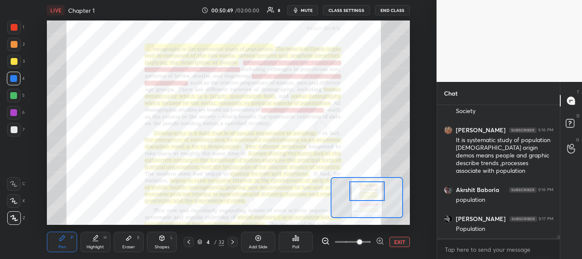
scroll to position [4915, 0]
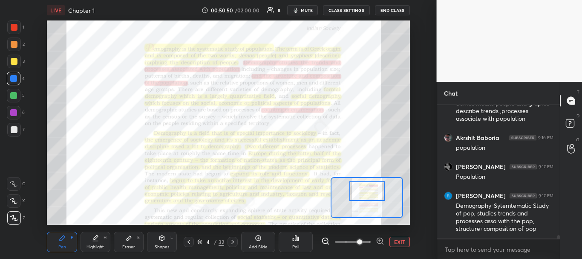
click at [348, 242] on span at bounding box center [353, 241] width 36 height 13
click at [361, 242] on span at bounding box center [353, 241] width 36 height 13
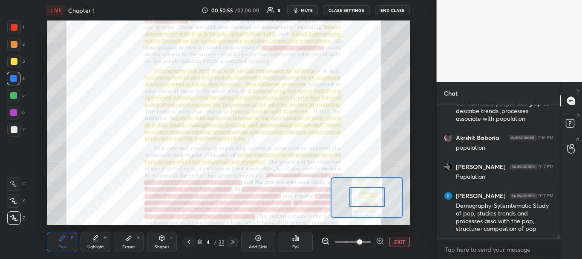
drag, startPoint x: 366, startPoint y: 190, endPoint x: 366, endPoint y: 196, distance: 6.0
click at [366, 196] on div at bounding box center [366, 197] width 35 height 20
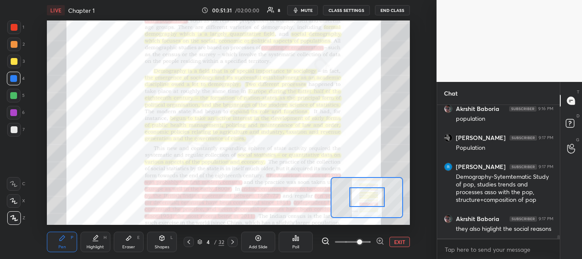
click at [126, 236] on icon at bounding box center [128, 237] width 7 height 7
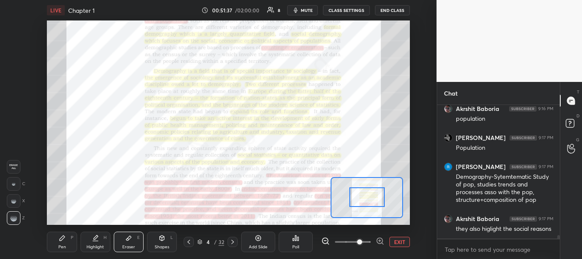
scroll to position [4973, 0]
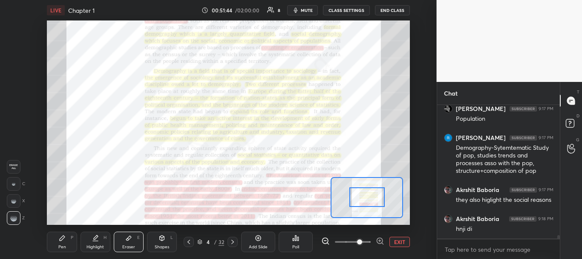
click at [90, 241] on div "Highlight H" at bounding box center [96, 241] width 30 height 20
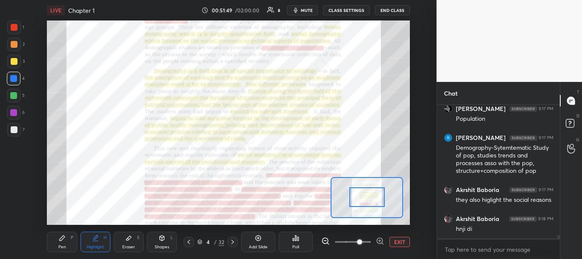
click at [127, 233] on div "Eraser E" at bounding box center [129, 241] width 30 height 20
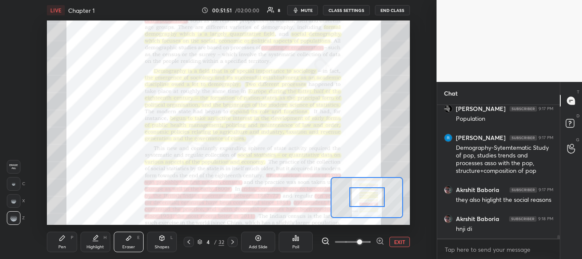
click at [66, 237] on div "Pen P" at bounding box center [62, 241] width 30 height 20
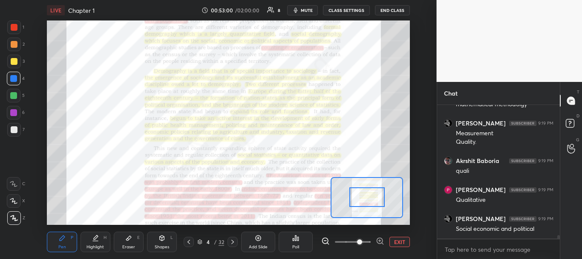
scroll to position [5332, 0]
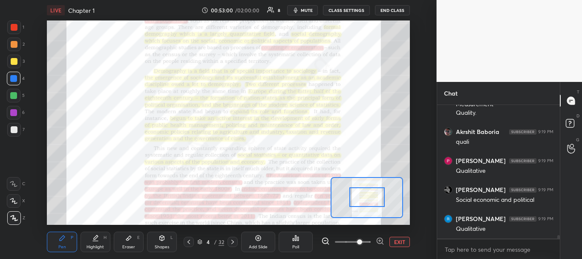
click at [127, 238] on icon at bounding box center [128, 238] width 5 height 5
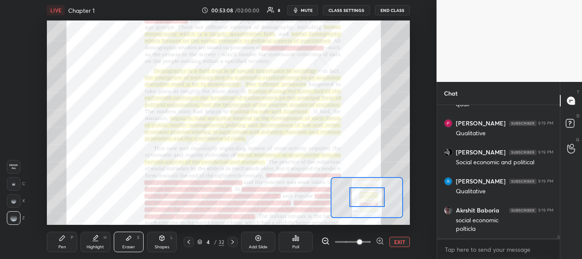
scroll to position [5398, 0]
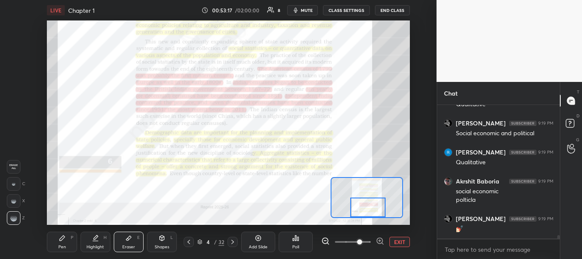
drag, startPoint x: 374, startPoint y: 196, endPoint x: 375, endPoint y: 214, distance: 18.8
click at [375, 214] on div at bounding box center [367, 207] width 35 height 20
click at [233, 242] on icon at bounding box center [232, 241] width 7 height 7
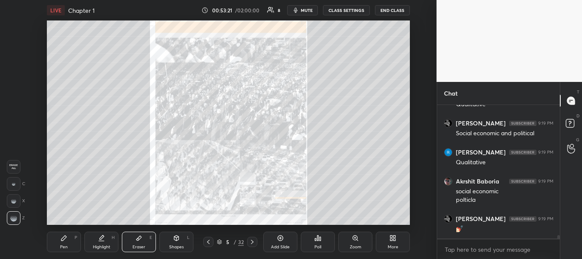
click at [253, 241] on icon at bounding box center [252, 241] width 7 height 7
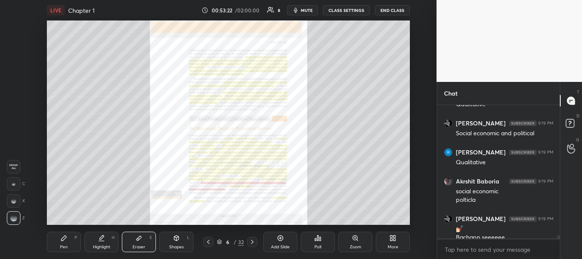
scroll to position [5407, 0]
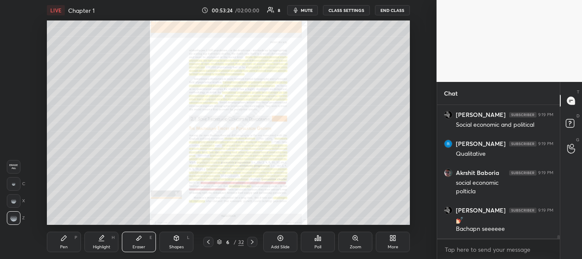
click at [346, 241] on div "Zoom" at bounding box center [355, 241] width 34 height 20
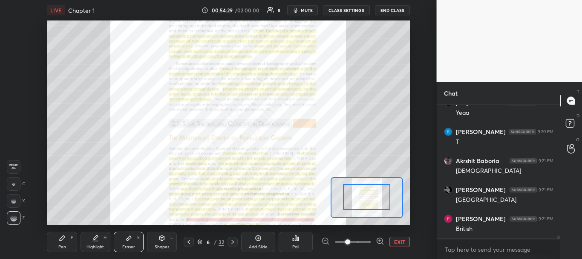
scroll to position [5519, 0]
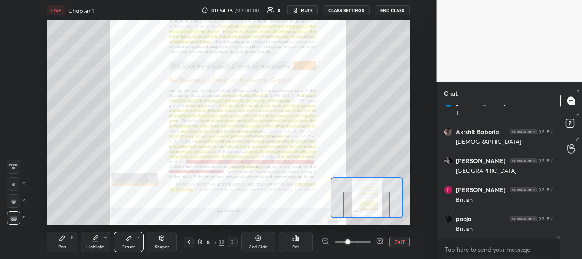
drag, startPoint x: 372, startPoint y: 198, endPoint x: 372, endPoint y: 207, distance: 8.5
click at [372, 207] on div at bounding box center [366, 204] width 47 height 26
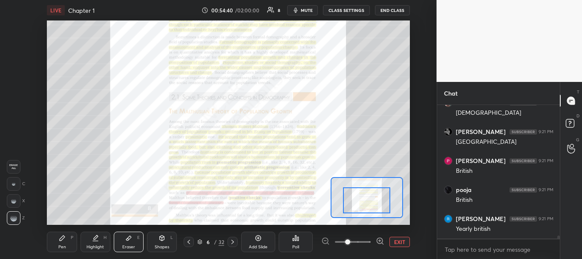
drag, startPoint x: 372, startPoint y: 207, endPoint x: 372, endPoint y: 202, distance: 5.1
click at [372, 202] on div at bounding box center [366, 200] width 47 height 26
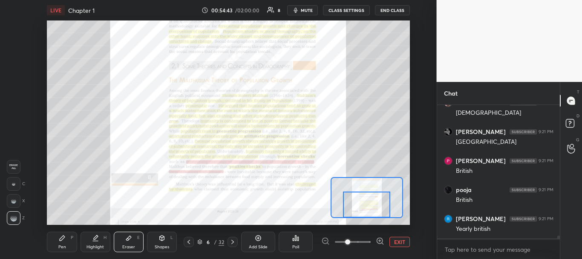
scroll to position [5577, 0]
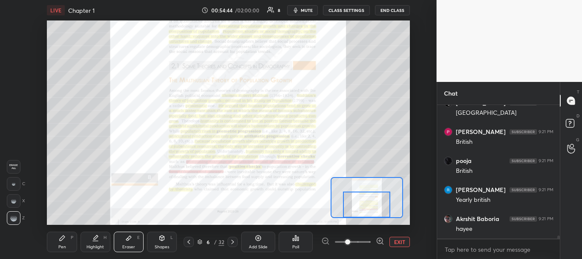
drag, startPoint x: 372, startPoint y: 202, endPoint x: 372, endPoint y: 210, distance: 8.9
click at [372, 210] on div at bounding box center [366, 204] width 47 height 26
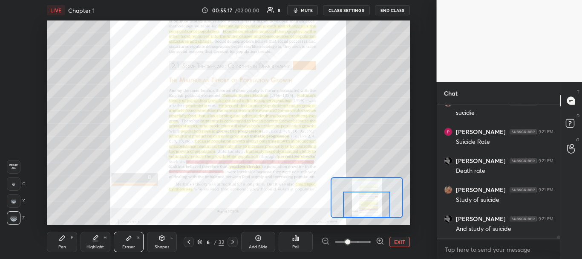
scroll to position [5904, 0]
click at [364, 209] on div at bounding box center [366, 204] width 47 height 26
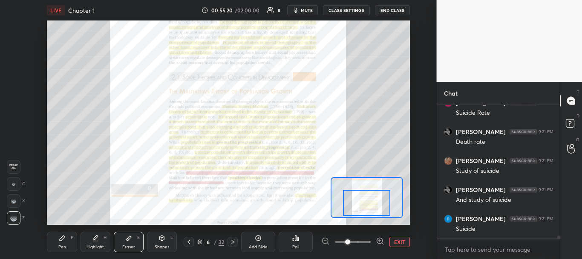
click at [364, 207] on div at bounding box center [366, 203] width 47 height 26
click at [364, 208] on div at bounding box center [366, 203] width 47 height 26
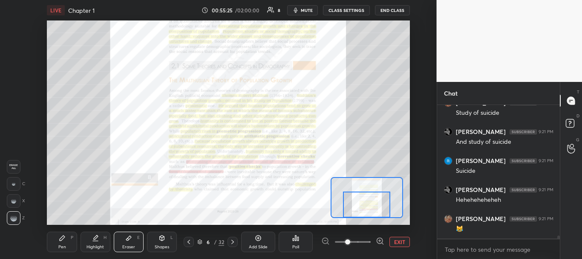
scroll to position [5991, 0]
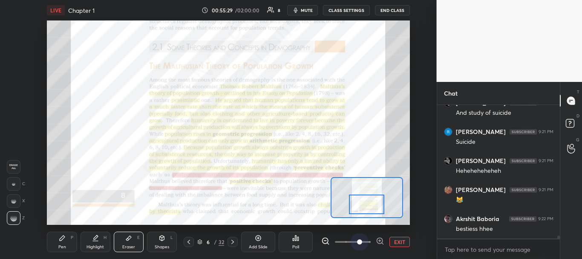
click at [361, 242] on span at bounding box center [353, 241] width 36 height 13
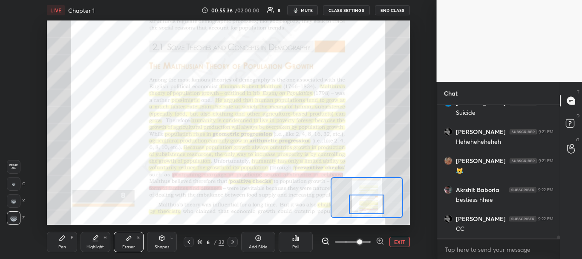
click at [361, 242] on span at bounding box center [359, 241] width 5 height 5
click at [94, 245] on div "Highlight" at bounding box center [94, 247] width 17 height 4
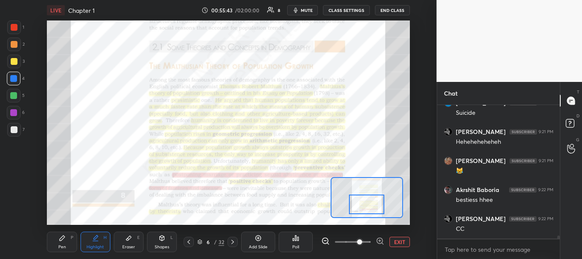
scroll to position [6049, 0]
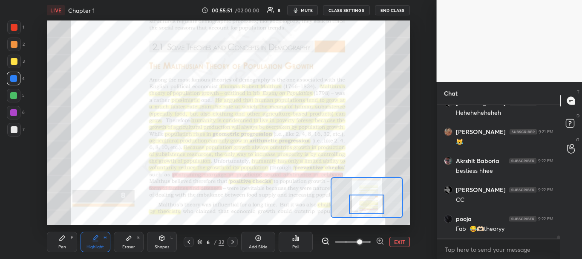
click at [65, 243] on div "Pen P" at bounding box center [62, 241] width 30 height 20
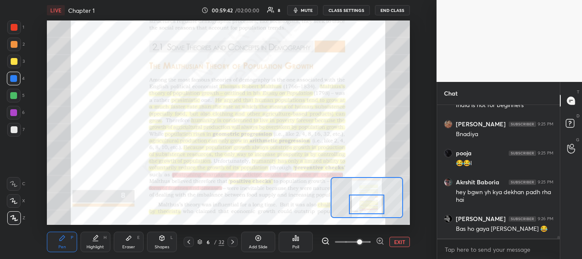
scroll to position [6728, 0]
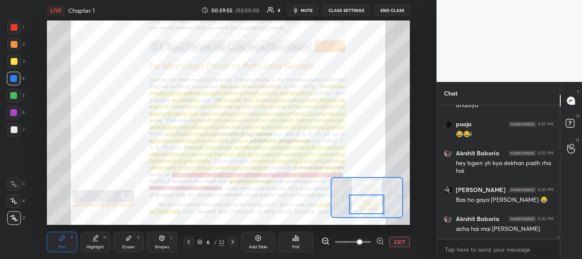
click at [124, 239] on div "Eraser E" at bounding box center [129, 241] width 30 height 20
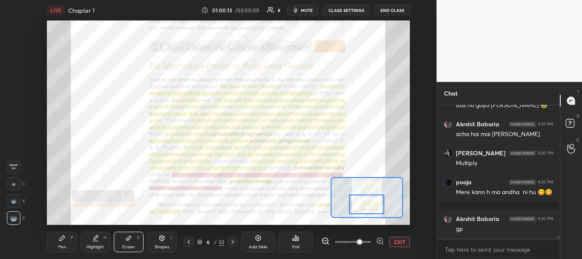
scroll to position [6851, 0]
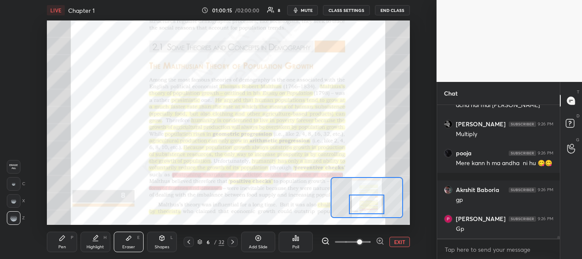
click at [66, 244] on div "Pen P" at bounding box center [62, 241] width 30 height 20
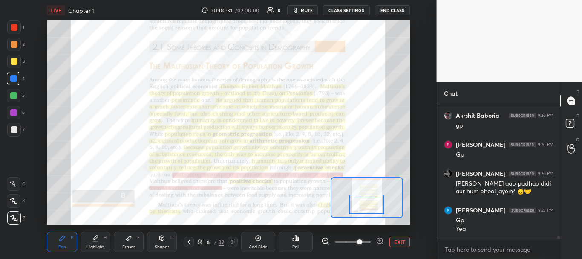
scroll to position [6934, 0]
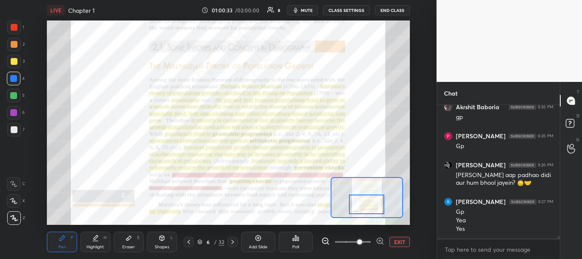
click at [110, 169] on div "LIVE Chapter 1 01:00:33 / 02:00:00 8 mute CLASS SETTINGS END CLASS Setting up y…" at bounding box center [228, 129] width 403 height 259
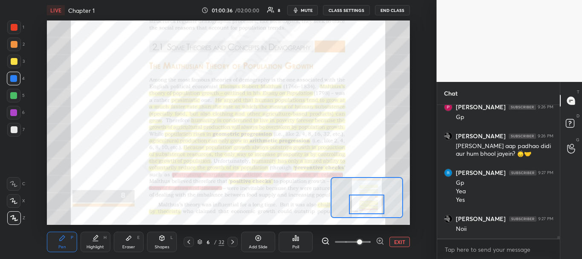
click at [131, 243] on div "Eraser E" at bounding box center [129, 241] width 30 height 20
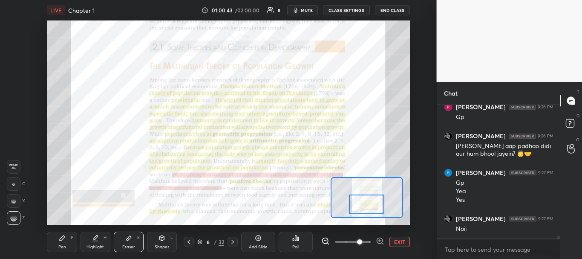
click at [67, 246] on div "Pen P" at bounding box center [62, 241] width 30 height 20
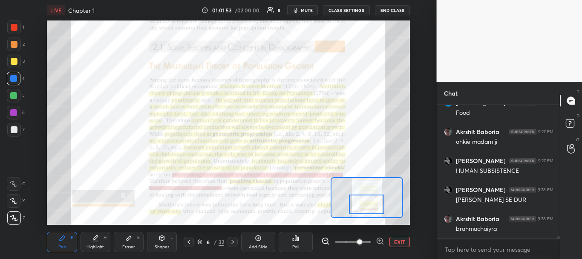
scroll to position [7415, 0]
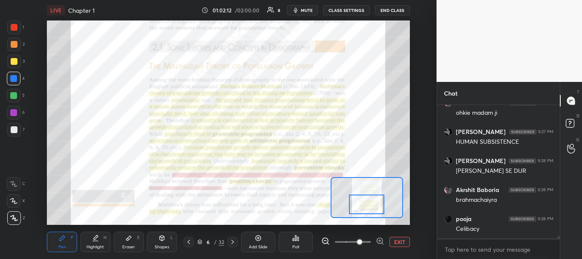
click at [335, 177] on div "Setting up your live class Poll for secs No correct answer Start poll" at bounding box center [228, 122] width 363 height 204
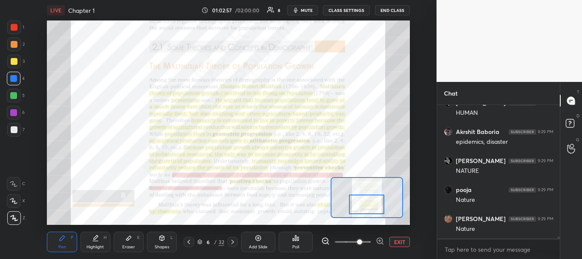
scroll to position [7791, 0]
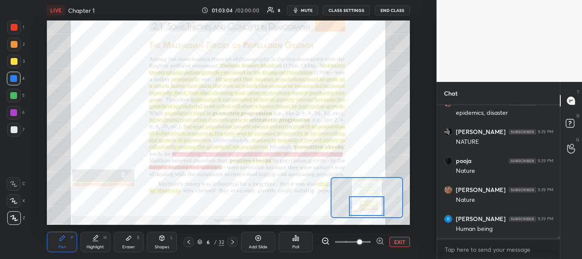
click at [357, 208] on div at bounding box center [366, 206] width 35 height 20
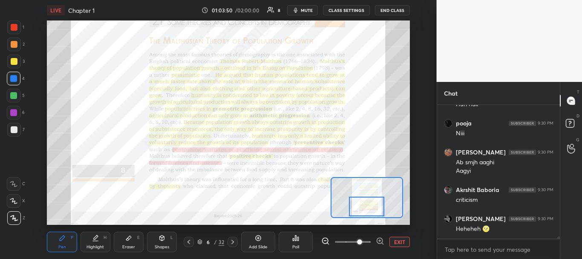
scroll to position [8020, 0]
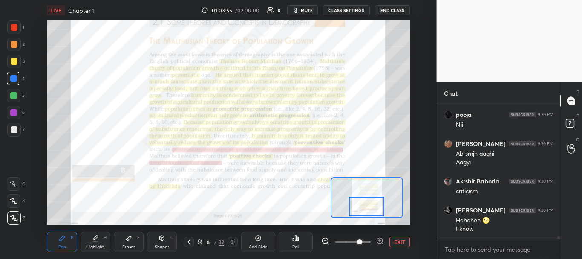
click at [231, 241] on icon at bounding box center [232, 241] width 7 height 7
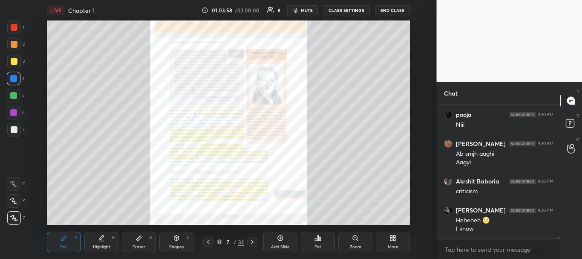
click at [351, 245] on div "Zoom" at bounding box center [356, 247] width 12 height 4
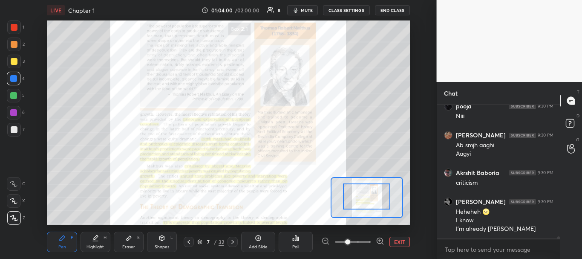
scroll to position [8057, 0]
drag, startPoint x: 359, startPoint y: 195, endPoint x: 359, endPoint y: 184, distance: 11.1
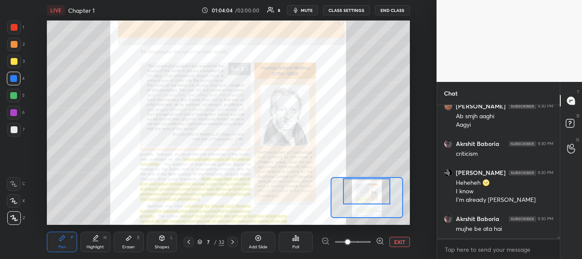
drag, startPoint x: 366, startPoint y: 199, endPoint x: 366, endPoint y: 186, distance: 12.4
click at [366, 186] on div at bounding box center [366, 191] width 47 height 26
click at [361, 242] on span at bounding box center [353, 241] width 36 height 13
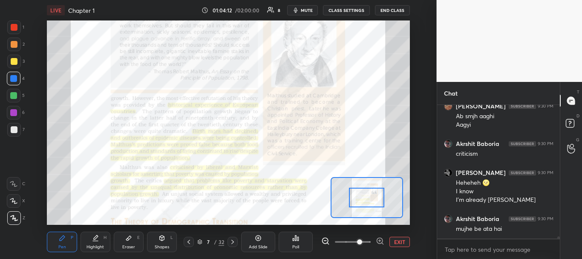
drag, startPoint x: 363, startPoint y: 189, endPoint x: 363, endPoint y: 195, distance: 6.4
click at [363, 195] on div at bounding box center [366, 197] width 35 height 20
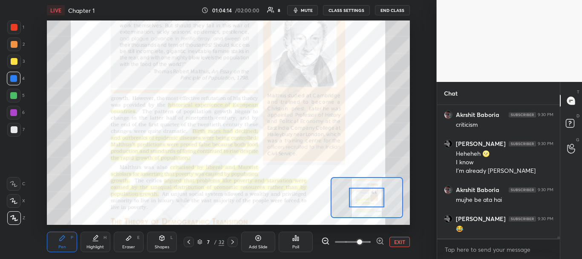
click at [104, 240] on div "Highlight H" at bounding box center [96, 241] width 30 height 20
click at [78, 239] on div "Pen P Highlight H Eraser E Shapes L" at bounding box center [113, 241] width 133 height 20
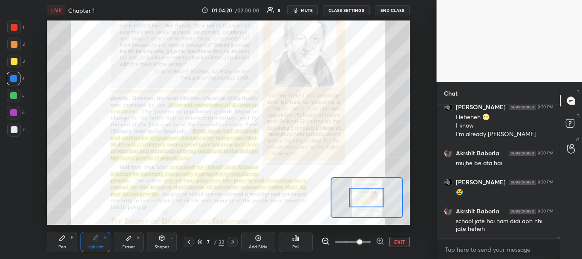
click at [62, 250] on div "Pen P" at bounding box center [62, 241] width 30 height 20
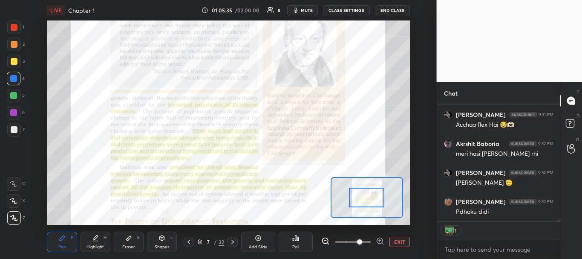
scroll to position [8482, 0]
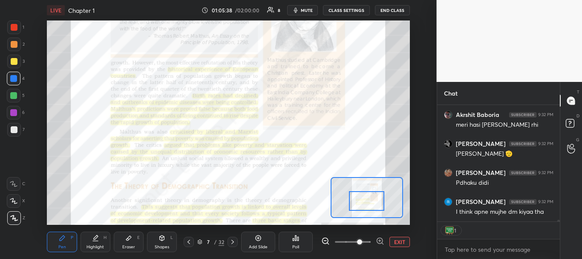
click at [360, 201] on div at bounding box center [366, 201] width 35 height 20
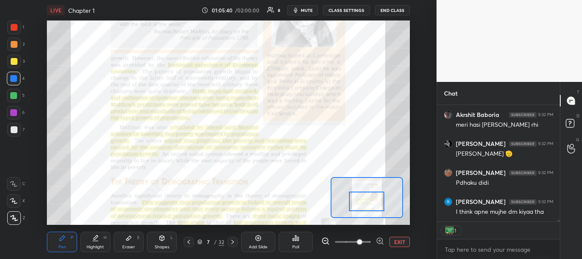
click at [129, 241] on icon at bounding box center [128, 237] width 7 height 7
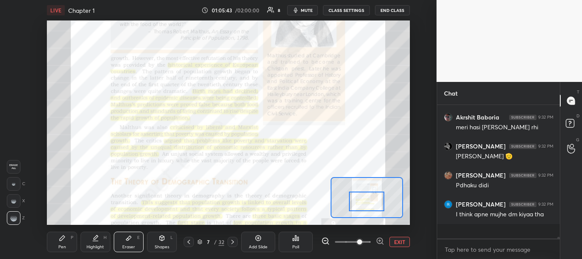
scroll to position [8465, 0]
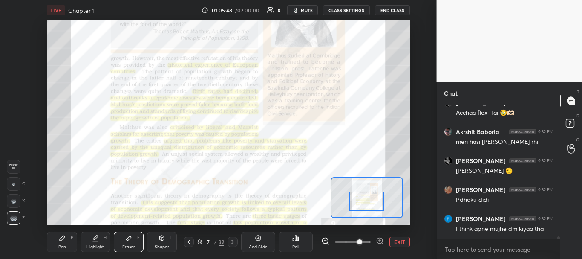
click at [61, 238] on icon at bounding box center [62, 237] width 5 height 5
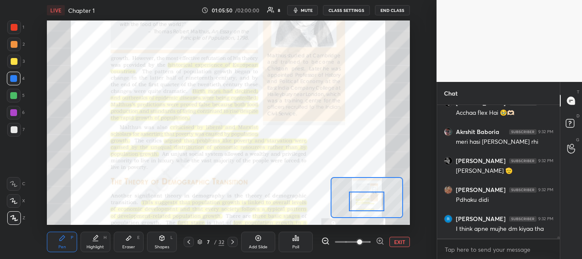
click at [127, 241] on div "Eraser E" at bounding box center [129, 241] width 30 height 20
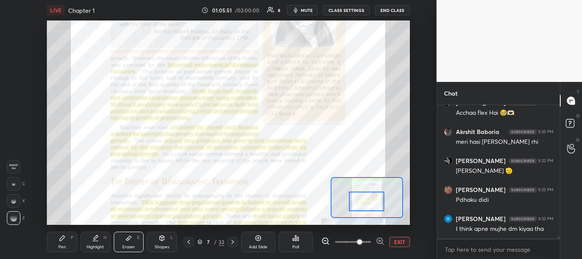
click at [49, 243] on div "Pen P" at bounding box center [62, 241] width 30 height 20
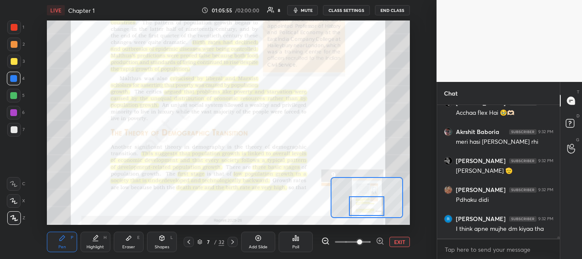
scroll to position [8502, 0]
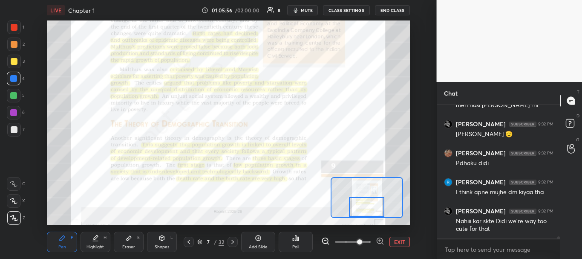
drag, startPoint x: 372, startPoint y: 199, endPoint x: 372, endPoint y: 204, distance: 5.5
click at [372, 204] on div at bounding box center [366, 207] width 35 height 20
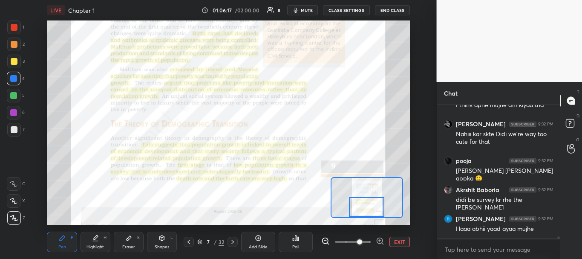
scroll to position [8618, 0]
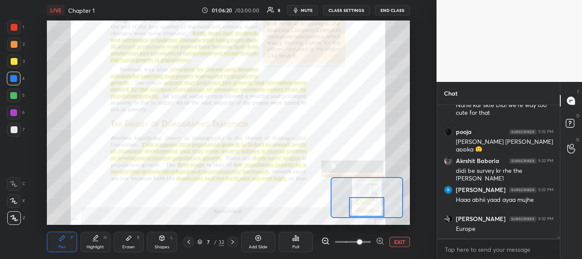
click at [557, 229] on div at bounding box center [557, 171] width 5 height 133
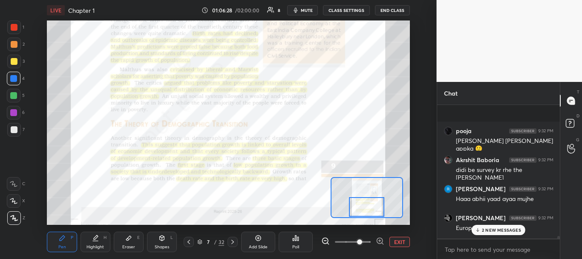
scroll to position [8705, 0]
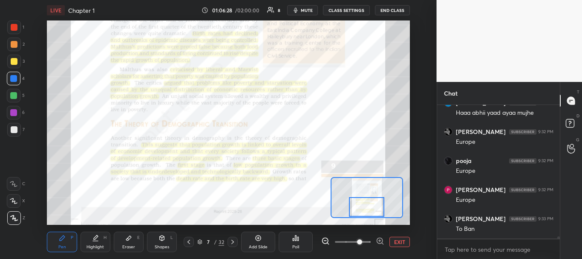
drag, startPoint x: 559, startPoint y: 236, endPoint x: 559, endPoint y: 256, distance: 19.2
click at [559, 256] on div "Akrshit Baboria 9:32 PM didi be survey kr rhe the [PERSON_NAME] [PERSON_NAME] 9…" at bounding box center [498, 182] width 123 height 154
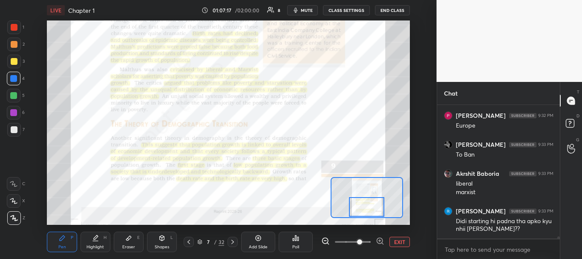
scroll to position [8808, 0]
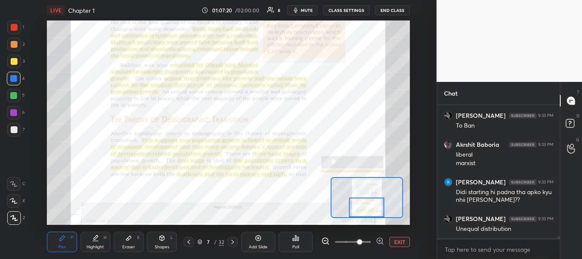
click at [365, 208] on div at bounding box center [366, 207] width 35 height 20
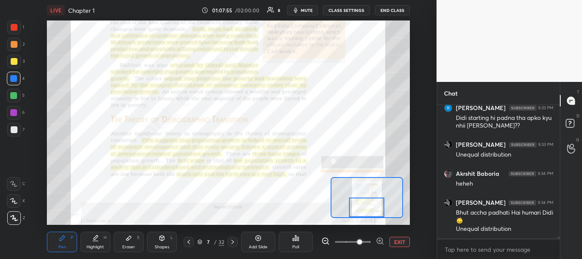
scroll to position [8911, 0]
click at [128, 238] on icon at bounding box center [128, 238] width 5 height 5
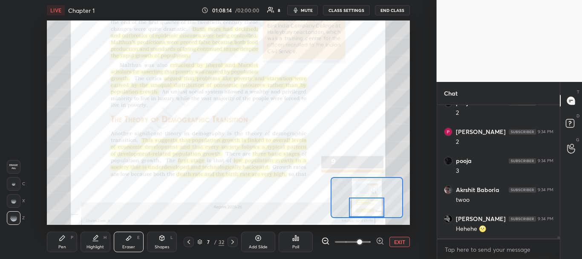
scroll to position [9114, 0]
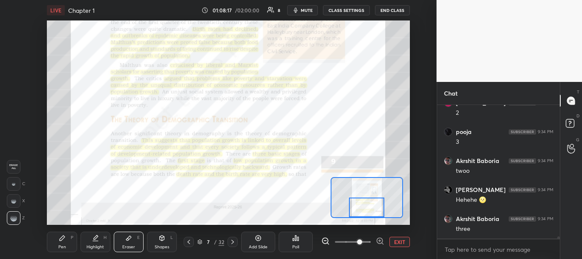
click at [55, 239] on div "Pen P" at bounding box center [62, 241] width 30 height 20
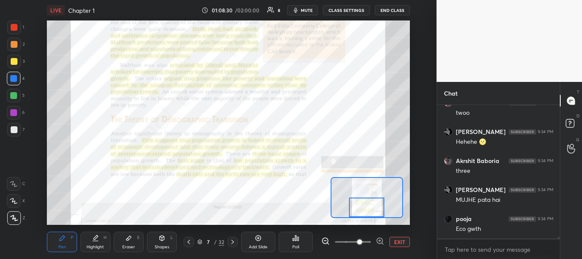
scroll to position [9201, 0]
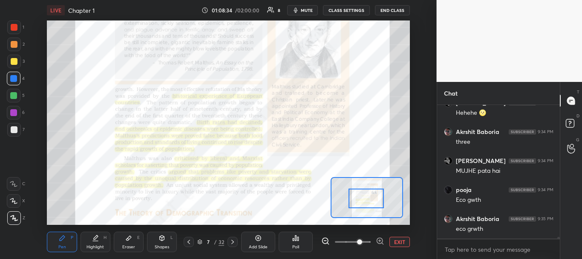
drag, startPoint x: 362, startPoint y: 199, endPoint x: 361, endPoint y: 190, distance: 9.0
click at [361, 190] on div at bounding box center [366, 198] width 35 height 20
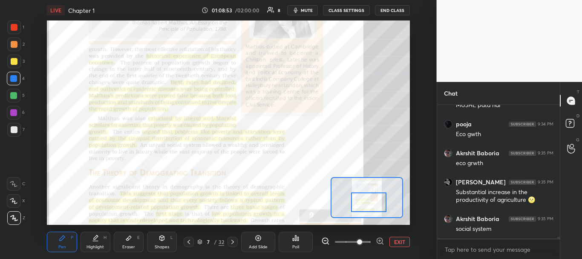
scroll to position [9303, 0]
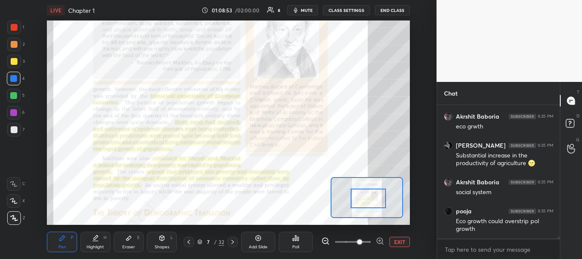
click at [366, 197] on div at bounding box center [368, 198] width 35 height 20
click at [232, 240] on icon at bounding box center [232, 241] width 3 height 4
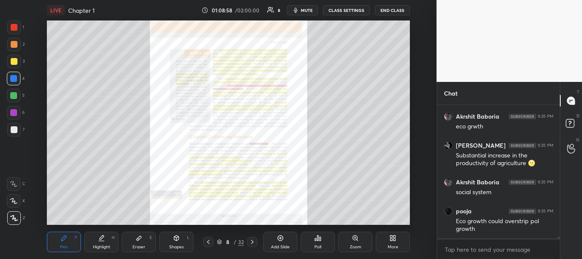
click at [359, 239] on div "Zoom" at bounding box center [355, 241] width 34 height 20
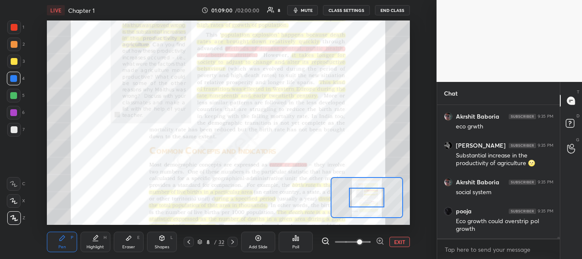
drag, startPoint x: 348, startPoint y: 241, endPoint x: 359, endPoint y: 240, distance: 11.1
click at [359, 240] on span at bounding box center [359, 241] width 5 height 5
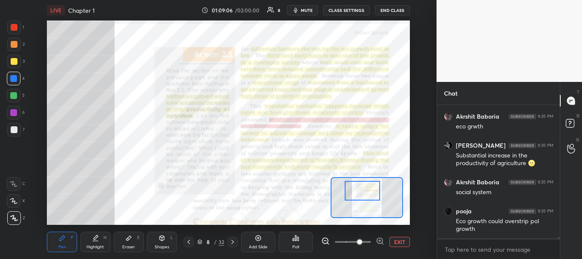
drag, startPoint x: 360, startPoint y: 194, endPoint x: 356, endPoint y: 187, distance: 8.0
click at [356, 187] on div at bounding box center [362, 191] width 35 height 20
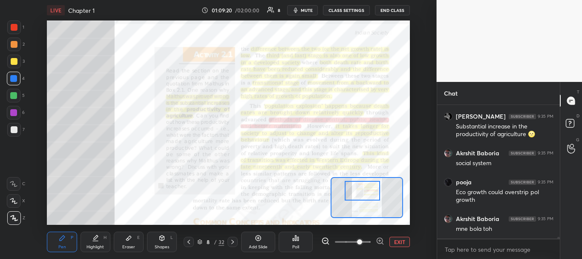
click at [558, 228] on div at bounding box center [557, 171] width 5 height 133
drag, startPoint x: 558, startPoint y: 238, endPoint x: 558, endPoint y: 245, distance: 7.7
click at [558, 245] on div "pooja 9:34 PM Eco gwth Akrshit Baboria 9:35 PM eco grwth [PERSON_NAME] 9:35 PM …" at bounding box center [498, 182] width 123 height 154
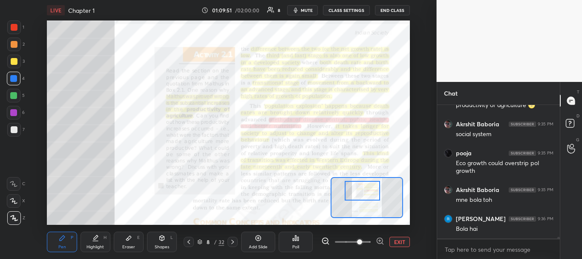
scroll to position [9390, 0]
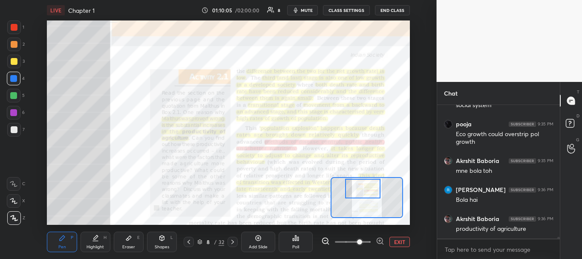
click at [350, 188] on div at bounding box center [362, 189] width 35 height 20
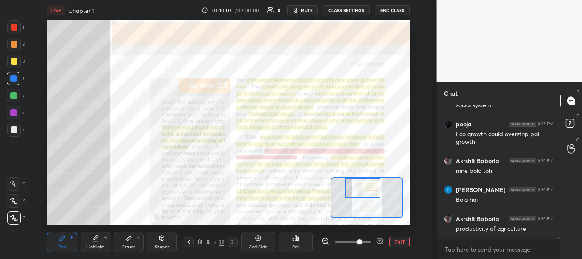
click at [189, 242] on icon at bounding box center [188, 241] width 7 height 7
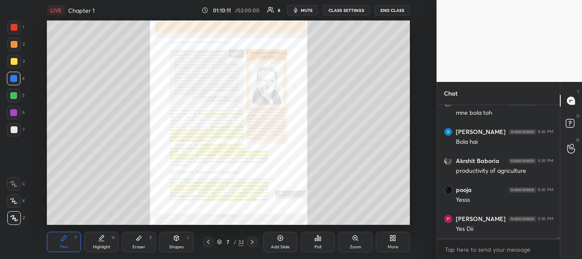
scroll to position [9485, 0]
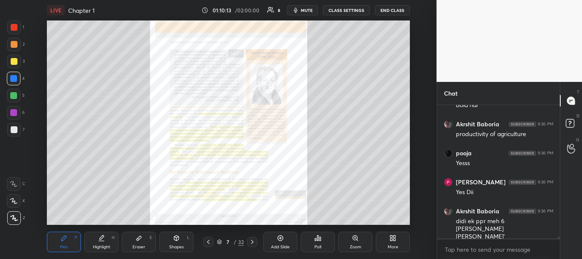
click at [355, 239] on icon at bounding box center [355, 237] width 5 height 5
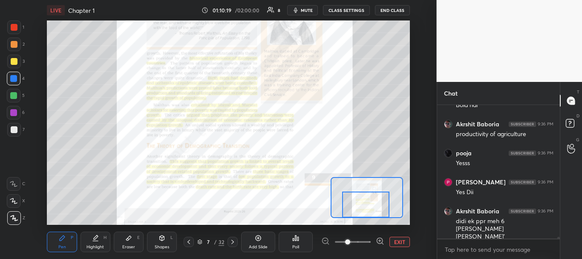
drag, startPoint x: 362, startPoint y: 199, endPoint x: 361, endPoint y: 215, distance: 16.6
click at [361, 215] on div at bounding box center [365, 204] width 47 height 26
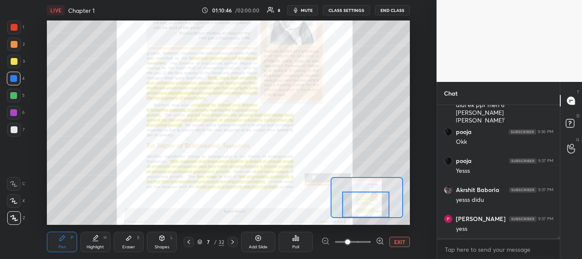
scroll to position [9630, 0]
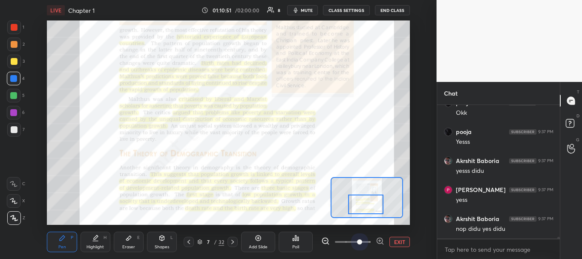
click at [359, 241] on span at bounding box center [353, 241] width 36 height 13
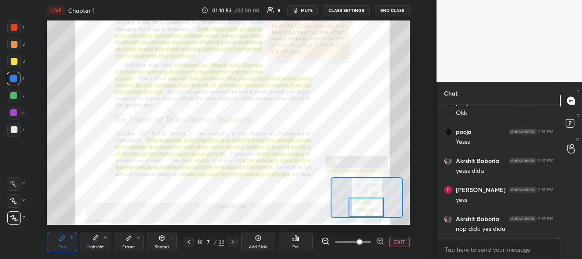
drag, startPoint x: 361, startPoint y: 202, endPoint x: 362, endPoint y: 225, distance: 23.0
click at [362, 225] on div "LIVE Chapter 1 01:10:53 / 02:00:00 8 mute CLASS SETTINGS END CLASS Setting up y…" at bounding box center [228, 129] width 403 height 259
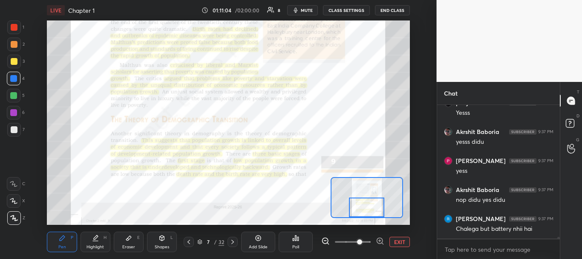
click at [363, 208] on div at bounding box center [366, 207] width 35 height 20
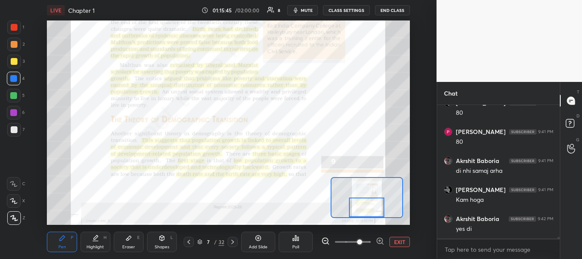
scroll to position [10360, 0]
click at [412, 85] on div "Setting up your live class Poll for secs No correct answer Start poll" at bounding box center [228, 122] width 403 height 204
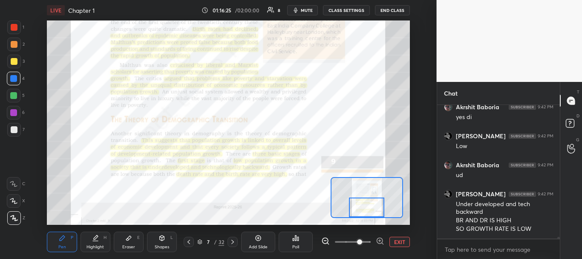
scroll to position [10471, 0]
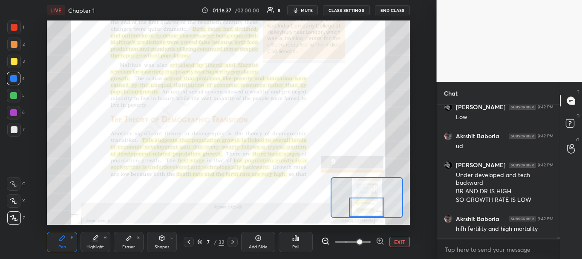
click at [125, 236] on icon at bounding box center [128, 237] width 7 height 7
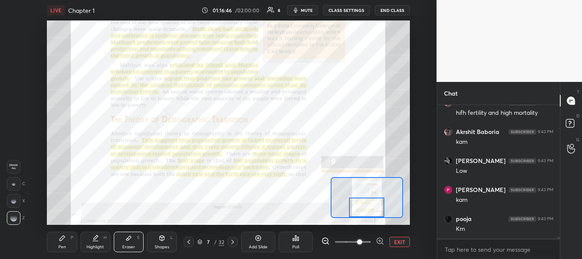
scroll to position [10616, 0]
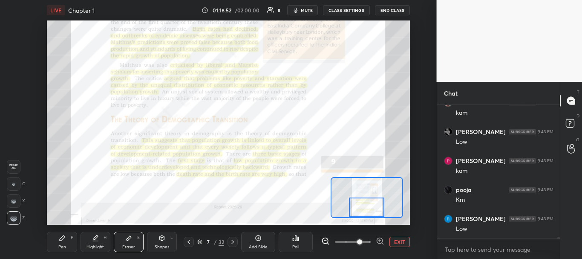
click at [233, 241] on icon at bounding box center [232, 241] width 7 height 7
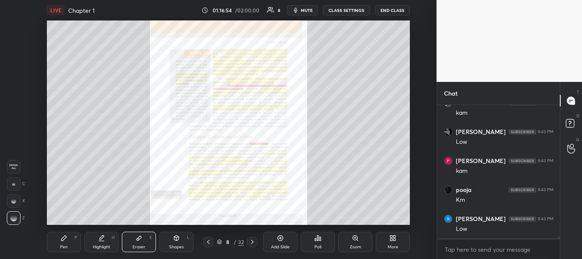
click at [352, 245] on div "Zoom" at bounding box center [356, 247] width 12 height 4
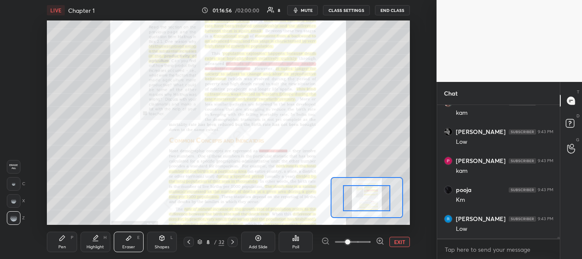
drag, startPoint x: 368, startPoint y: 199, endPoint x: 369, endPoint y: 186, distance: 13.2
drag, startPoint x: 349, startPoint y: 242, endPoint x: 357, endPoint y: 243, distance: 7.7
click at [350, 243] on span at bounding box center [347, 241] width 5 height 5
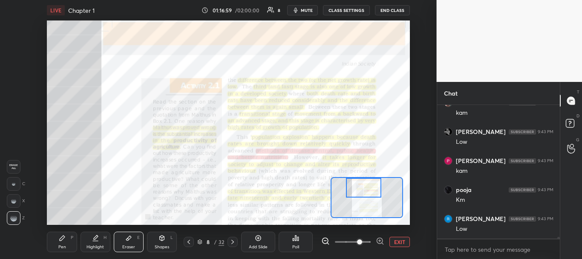
click at [360, 162] on div "Setting up your live class Poll for secs No correct answer Start poll" at bounding box center [228, 122] width 363 height 204
click at [56, 244] on div "Pen P" at bounding box center [62, 241] width 30 height 20
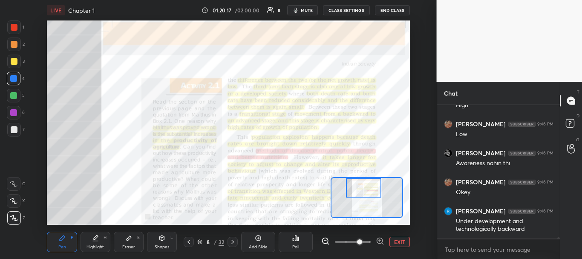
scroll to position [11791, 0]
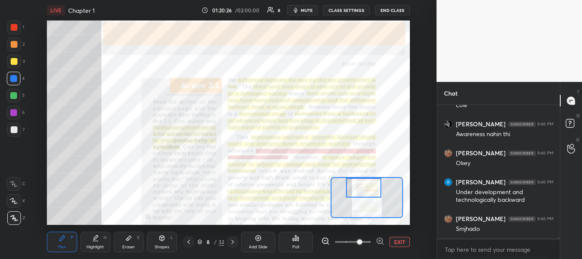
click at [121, 241] on div "Eraser E" at bounding box center [129, 241] width 30 height 20
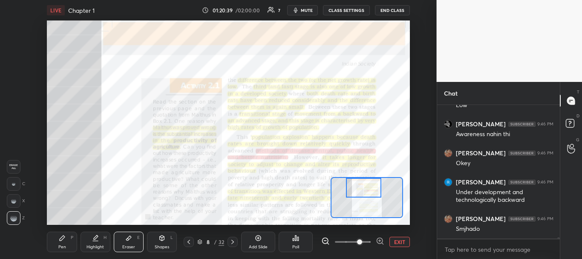
click at [67, 244] on div "Pen P" at bounding box center [62, 241] width 30 height 20
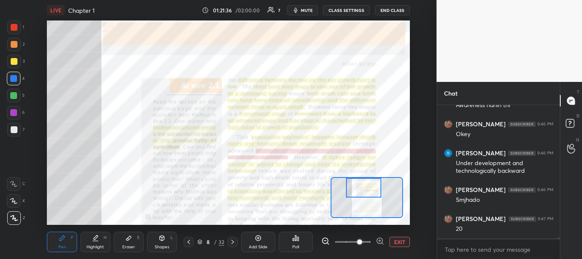
scroll to position [11849, 0]
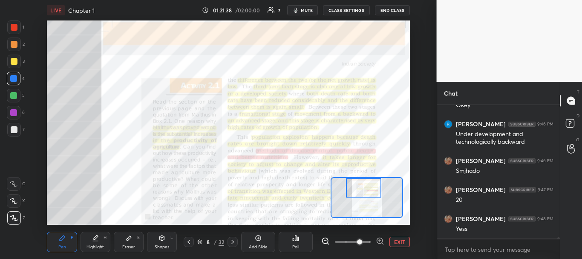
click at [128, 239] on icon at bounding box center [128, 238] width 5 height 5
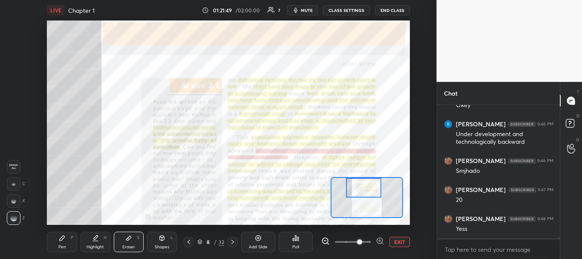
click at [59, 242] on div "Pen P" at bounding box center [62, 241] width 30 height 20
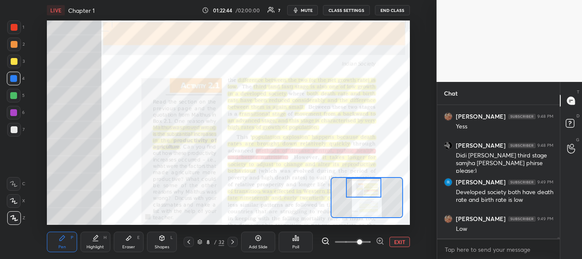
scroll to position [11980, 0]
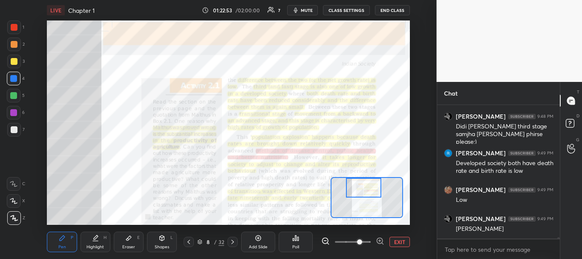
click at [128, 245] on div "Eraser" at bounding box center [128, 247] width 13 height 4
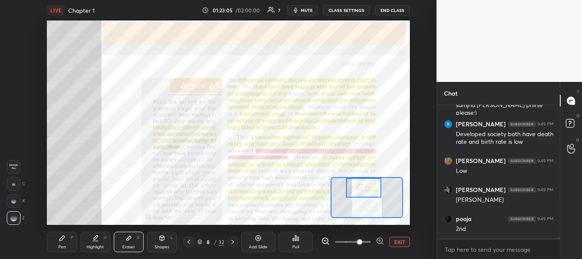
scroll to position [12038, 0]
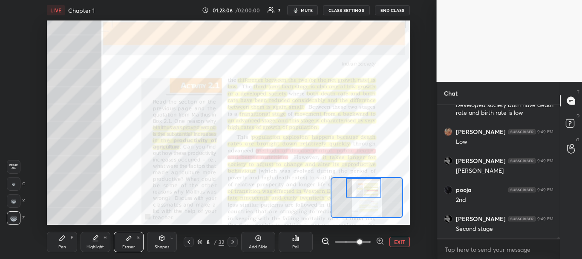
click at [61, 242] on div "Pen P" at bounding box center [62, 241] width 30 height 20
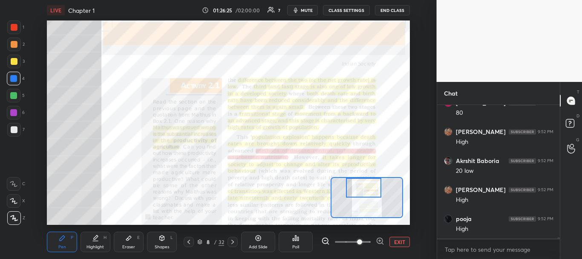
scroll to position [12546, 0]
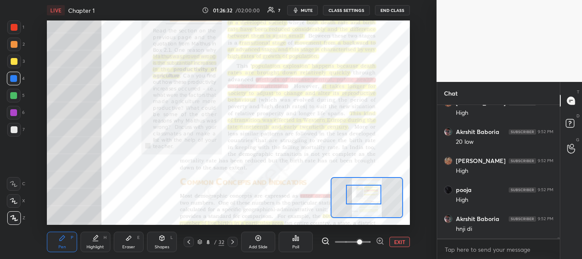
drag, startPoint x: 363, startPoint y: 190, endPoint x: 363, endPoint y: 197, distance: 7.2
click at [363, 197] on div at bounding box center [363, 195] width 35 height 20
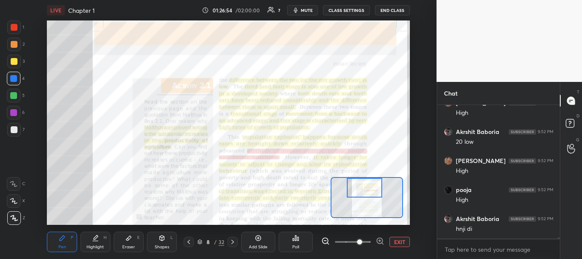
drag, startPoint x: 360, startPoint y: 203, endPoint x: 361, endPoint y: 188, distance: 14.5
click at [361, 188] on div at bounding box center [364, 188] width 35 height 20
click at [190, 245] on div at bounding box center [189, 241] width 10 height 10
click at [177, 245] on div "Shapes L" at bounding box center [162, 241] width 30 height 20
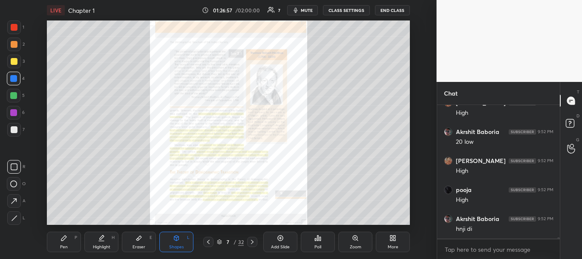
click at [190, 245] on div "Shapes L" at bounding box center [176, 241] width 34 height 20
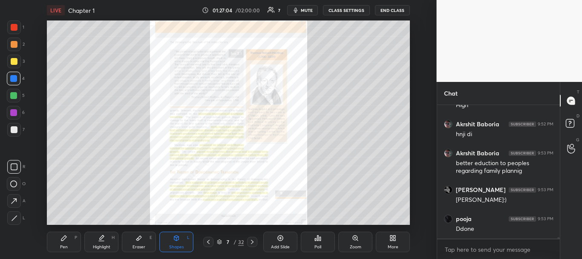
scroll to position [12669, 0]
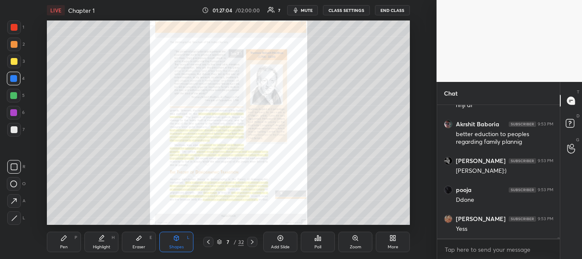
click at [207, 242] on icon at bounding box center [208, 241] width 7 height 7
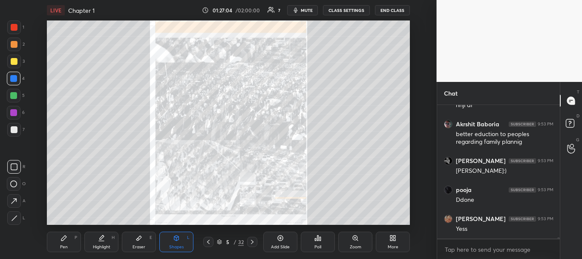
click at [207, 242] on icon at bounding box center [208, 241] width 7 height 7
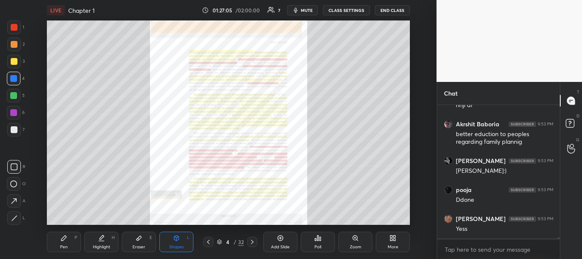
click at [207, 242] on icon at bounding box center [208, 241] width 7 height 7
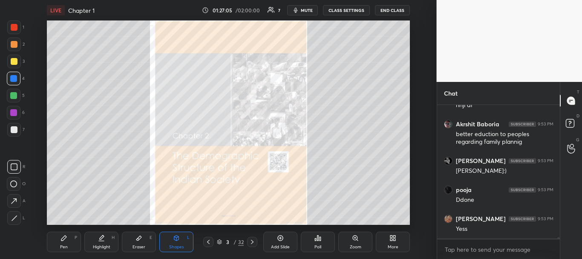
click at [207, 242] on icon at bounding box center [208, 241] width 7 height 7
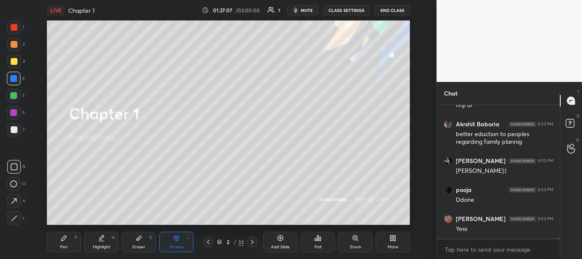
click at [251, 241] on icon at bounding box center [252, 241] width 7 height 7
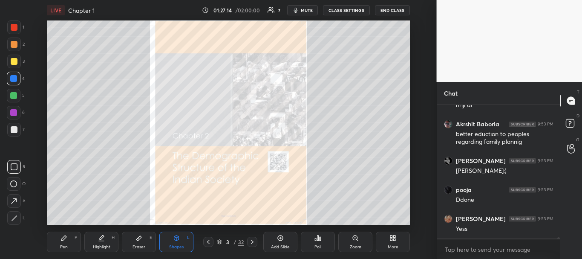
click at [352, 236] on icon at bounding box center [355, 237] width 7 height 7
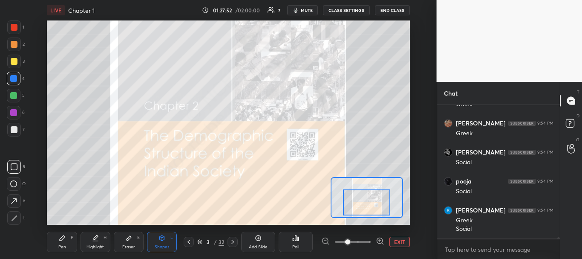
scroll to position [12910, 0]
click at [368, 208] on div at bounding box center [366, 202] width 47 height 26
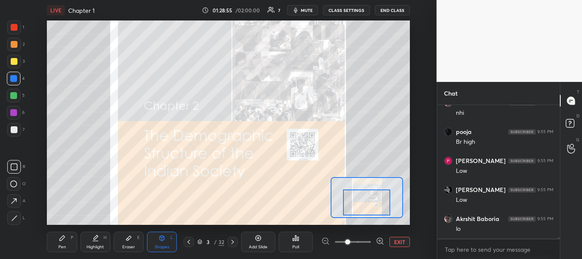
scroll to position [13199, 0]
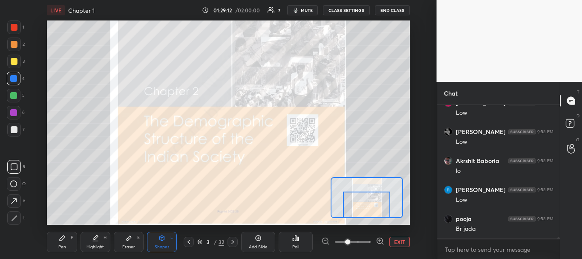
click at [368, 213] on div at bounding box center [366, 204] width 47 height 26
click at [230, 241] on icon at bounding box center [232, 241] width 7 height 7
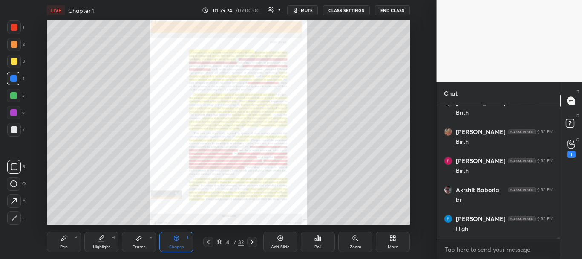
click at [230, 241] on div "4" at bounding box center [228, 241] width 9 height 5
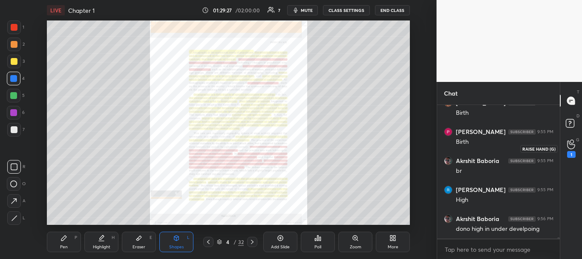
click at [568, 150] on div "1" at bounding box center [571, 148] width 9 height 18
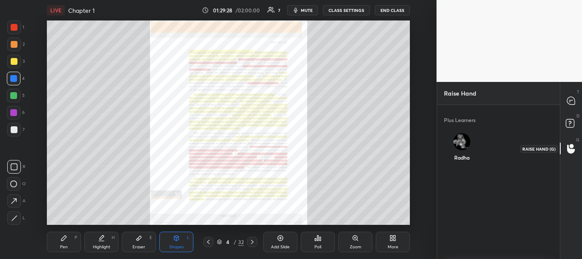
scroll to position [3, 3]
click at [575, 123] on icon at bounding box center [571, 124] width 15 height 15
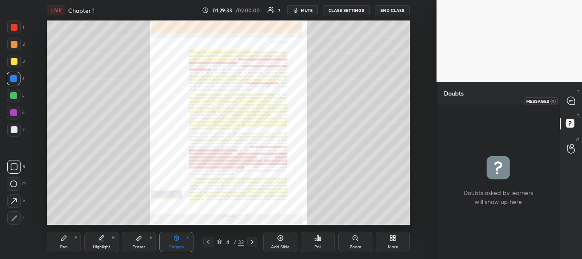
click at [572, 96] on icon at bounding box center [571, 100] width 9 height 9
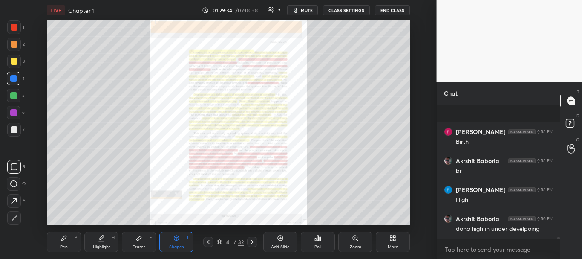
scroll to position [13619, 0]
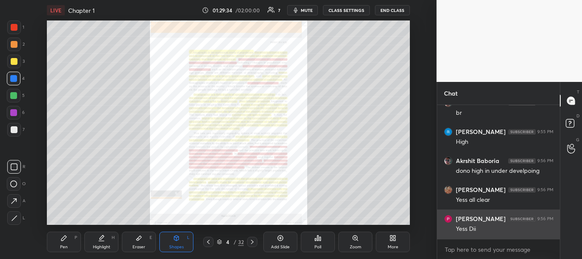
click at [494, 230] on div "Yess Dii" at bounding box center [505, 229] width 98 height 9
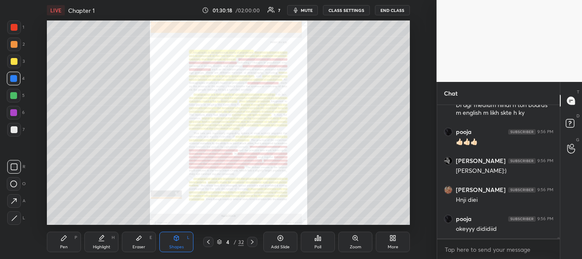
scroll to position [13858, 0]
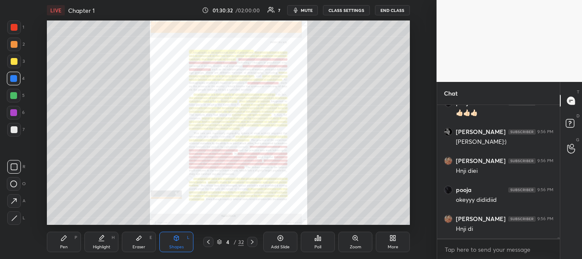
click at [479, 258] on div "x" at bounding box center [498, 249] width 123 height 20
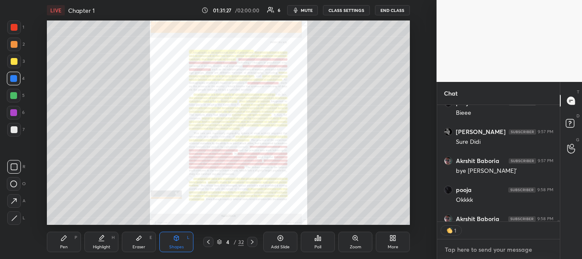
scroll to position [114, 120]
click at [384, 10] on button "END CLASS" at bounding box center [392, 10] width 35 height 10
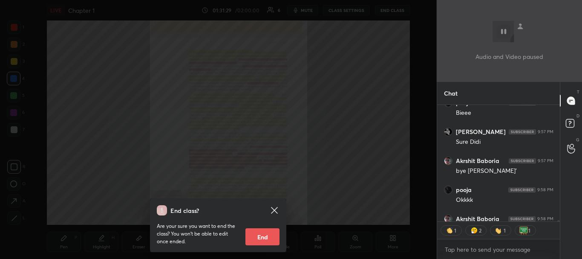
click at [257, 239] on button "End" at bounding box center [262, 236] width 34 height 17
type textarea "x"
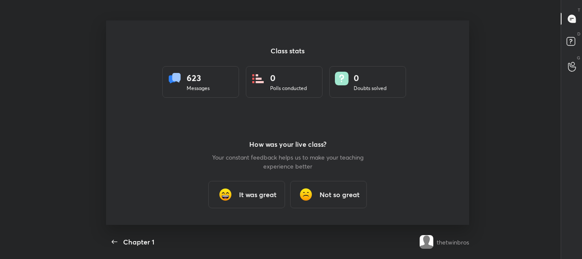
scroll to position [0, 0]
click at [259, 193] on h3 "It was great" at bounding box center [257, 194] width 37 height 10
